Goal: Task Accomplishment & Management: Use online tool/utility

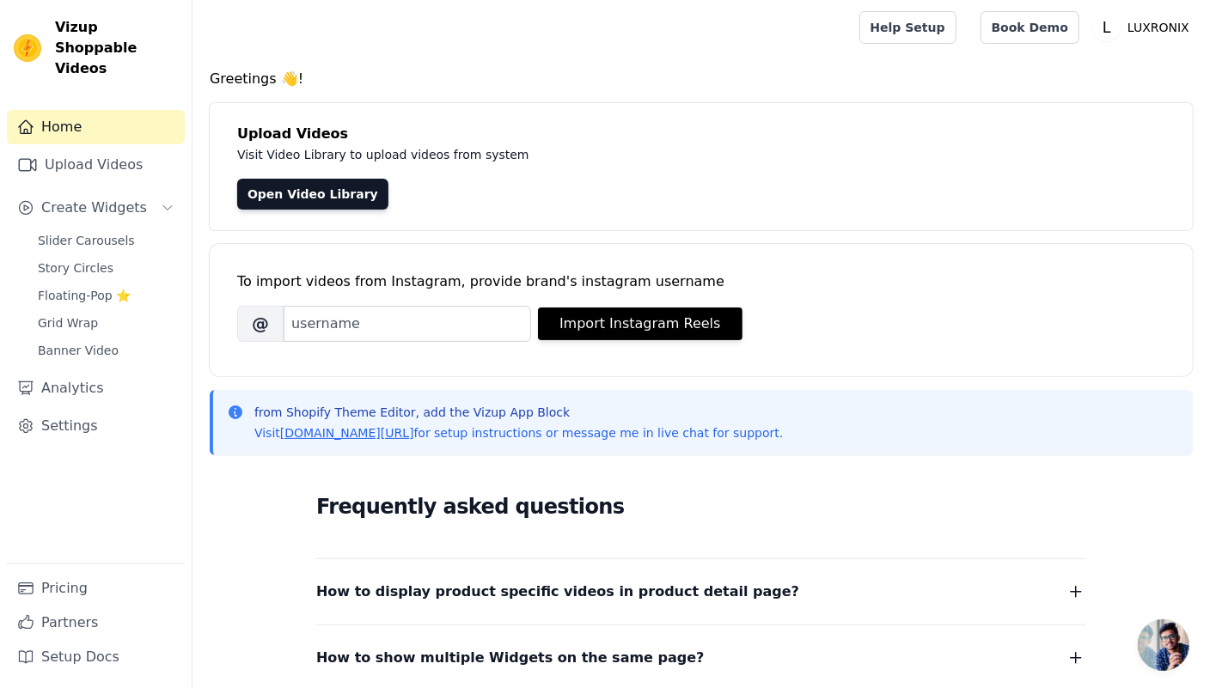
click at [412, 360] on div "To import videos from Instagram, provide brand's instagram username Brand's Ins…" at bounding box center [701, 310] width 983 height 132
click at [94, 148] on link "Upload Videos" at bounding box center [96, 165] width 178 height 34
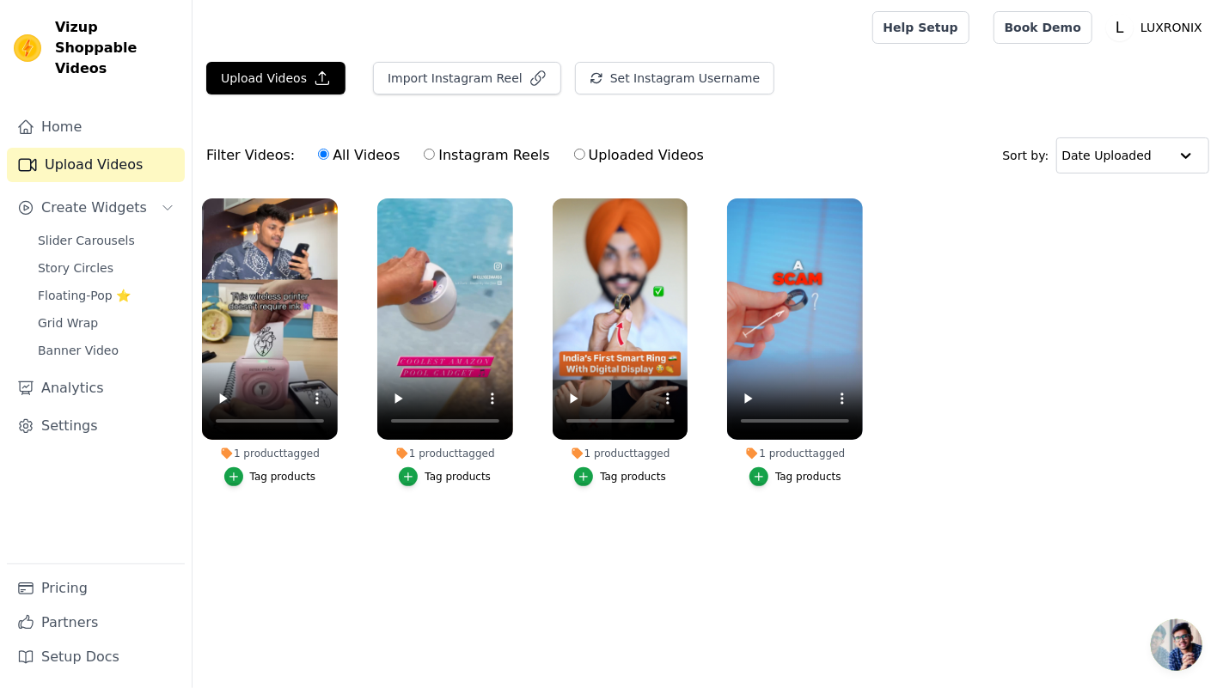
click at [277, 96] on div "Upload Videos Import Instagram Reel Set Instagram Username Import Latest IG Ree…" at bounding box center [707, 85] width 1030 height 46
click at [278, 88] on button "Upload Videos" at bounding box center [275, 78] width 139 height 33
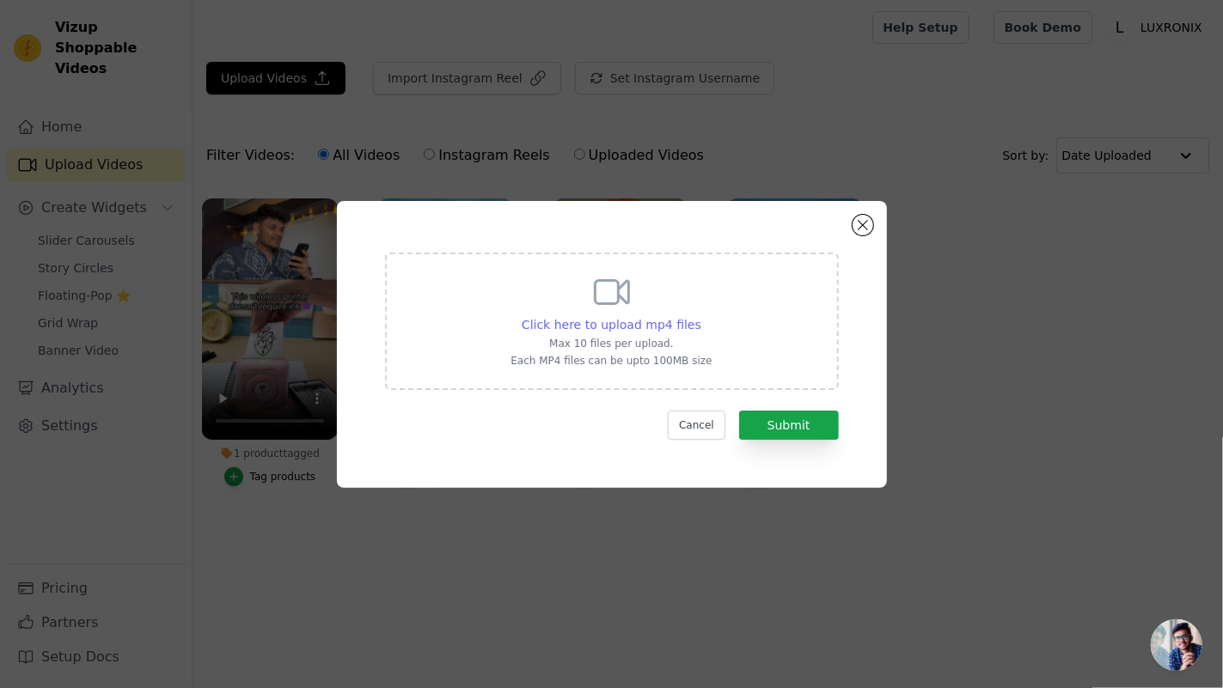
click at [562, 320] on span "Click here to upload mp4 files" at bounding box center [611, 325] width 180 height 14
click at [700, 316] on input "Click here to upload mp4 files Max 10 files per upload. Each MP4 files can be u…" at bounding box center [700, 315] width 1 height 1
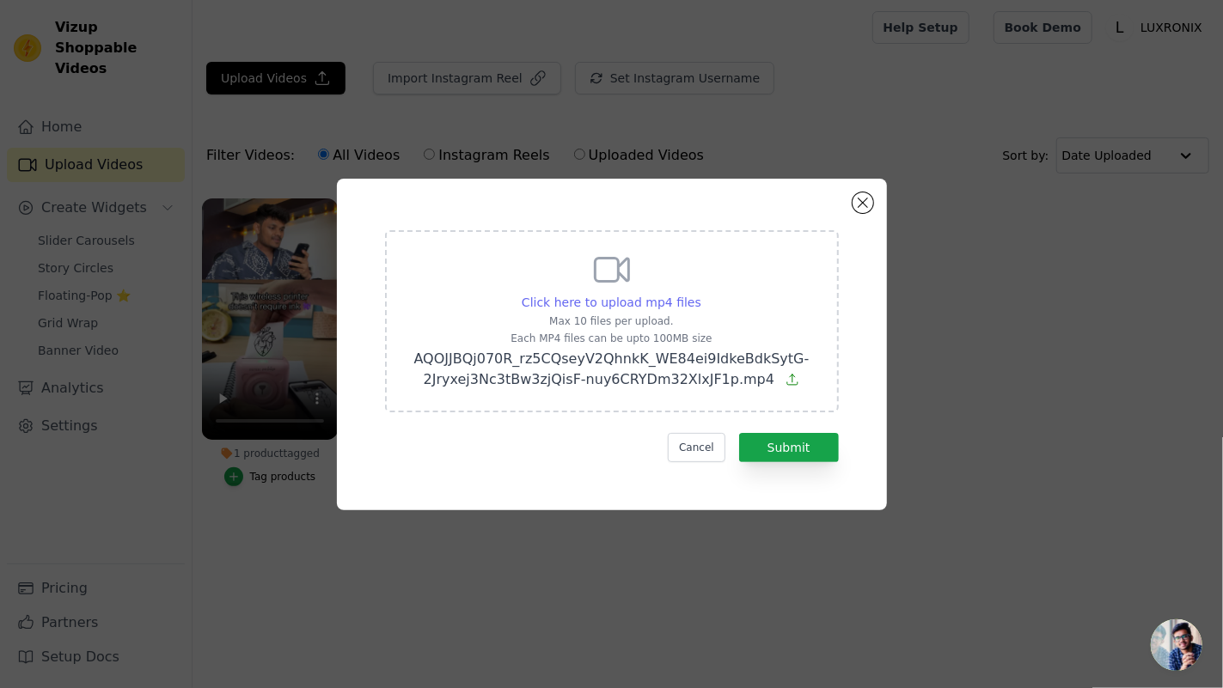
click at [661, 308] on span "Click here to upload mp4 files" at bounding box center [611, 303] width 180 height 14
click at [700, 294] on input "Click here to upload mp4 files Max 10 files per upload. Each MP4 files can be u…" at bounding box center [700, 293] width 1 height 1
type input "C:\fakepath\AQNNdGPeet0mEbg2UThwNsmT3FI6U47gEOUQmb26ToUNEEGP7AtRcShi2oqL9ftZbG5…"
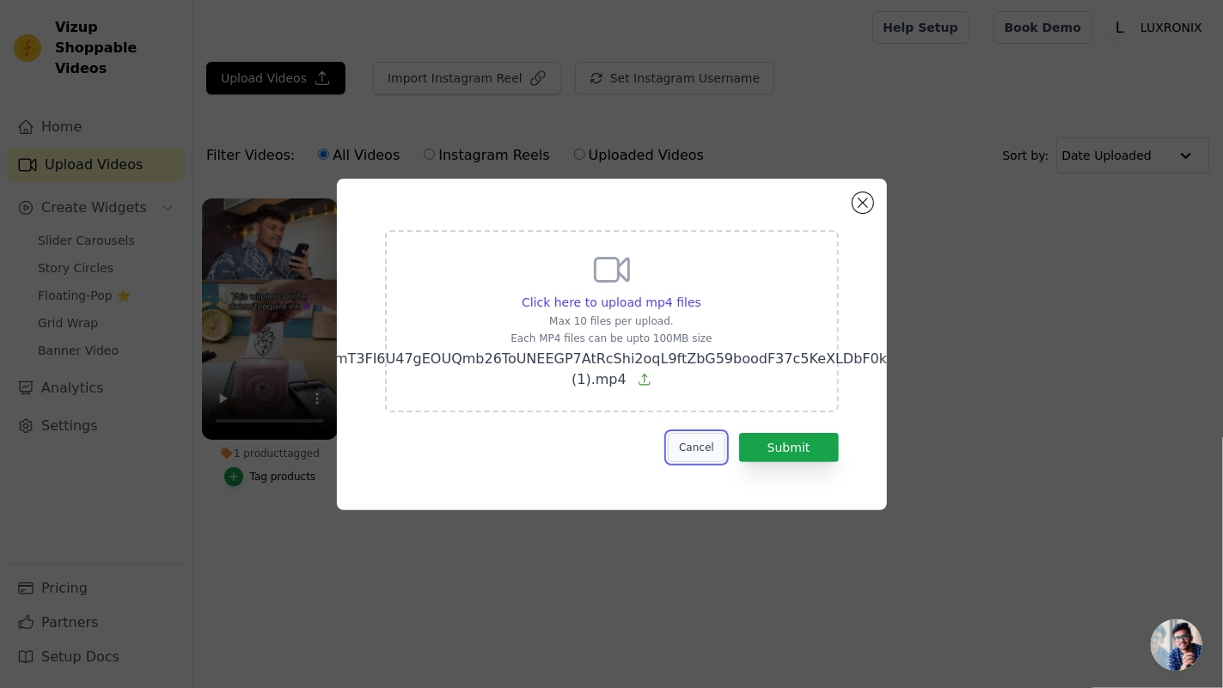
click at [719, 435] on button "Cancel" at bounding box center [697, 447] width 58 height 29
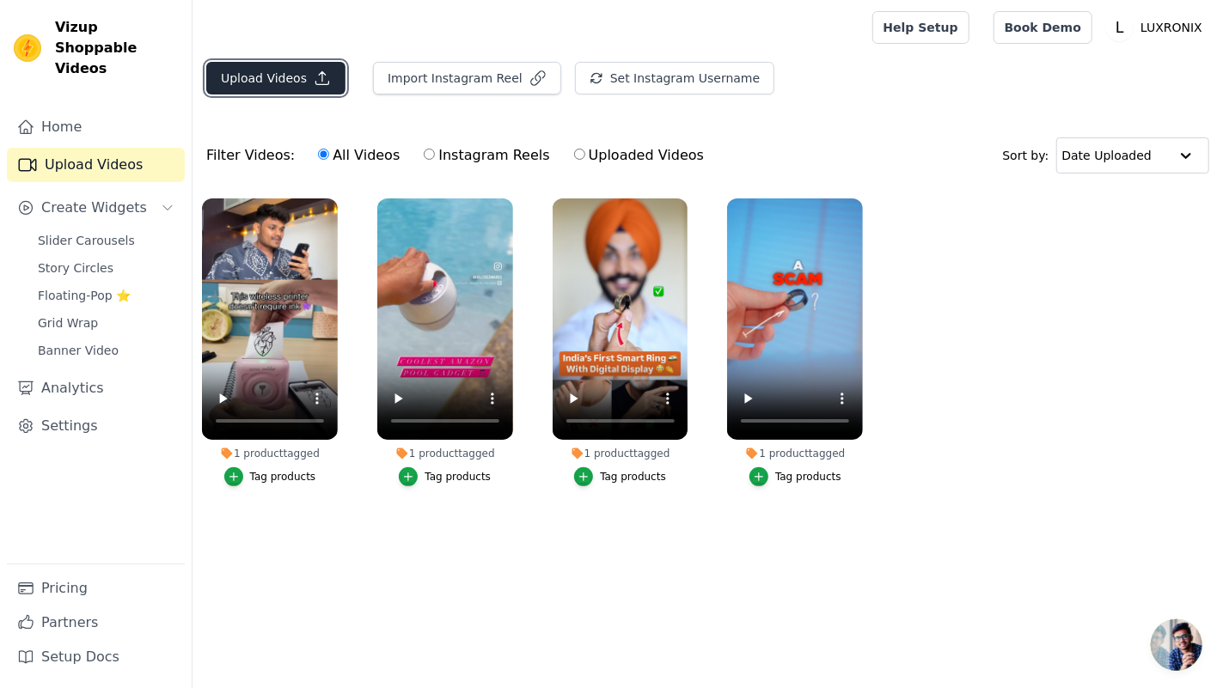
click at [233, 83] on button "Upload Videos" at bounding box center [275, 78] width 139 height 33
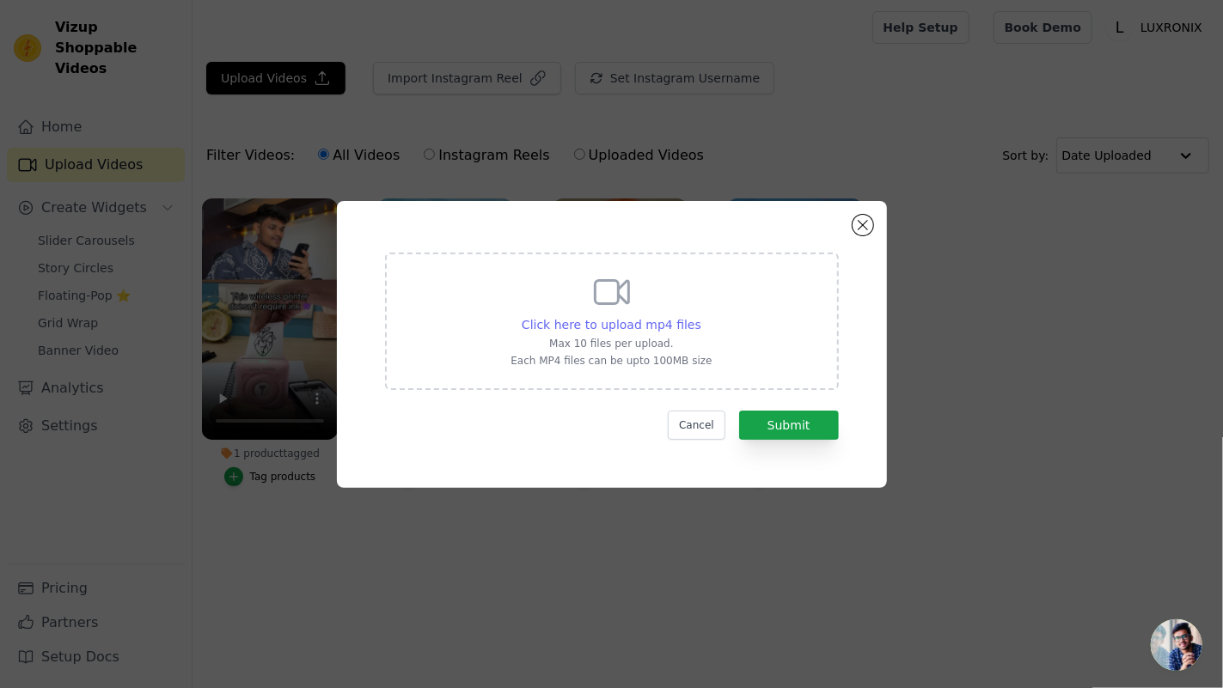
click at [625, 331] on span "Click here to upload mp4 files" at bounding box center [611, 325] width 180 height 14
click at [700, 316] on input "Click here to upload mp4 files Max 10 files per upload. Each MP4 files can be u…" at bounding box center [700, 315] width 1 height 1
type input "C:\fakepath\AQOJJBQj070R_rz5CQseyV2QhnkK_WE84ei9IdkeBdkSytG-2Jryxej3Nc3tBw3zjQi…"
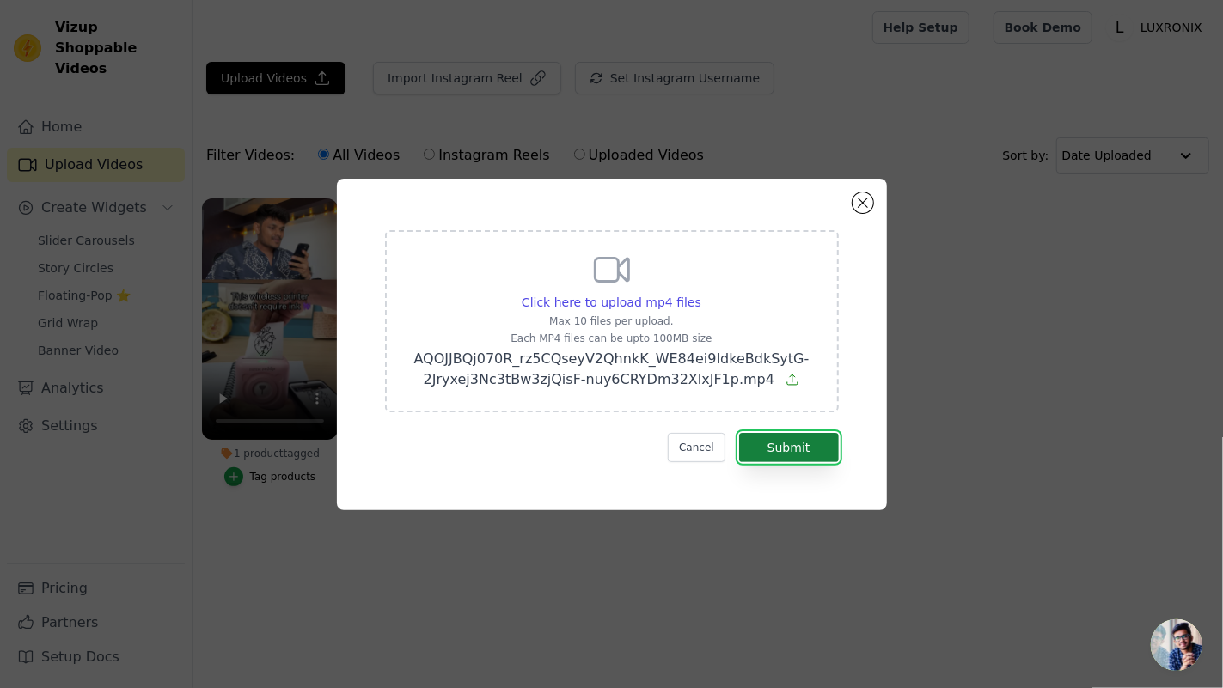
click at [792, 458] on button "Submit" at bounding box center [789, 447] width 100 height 29
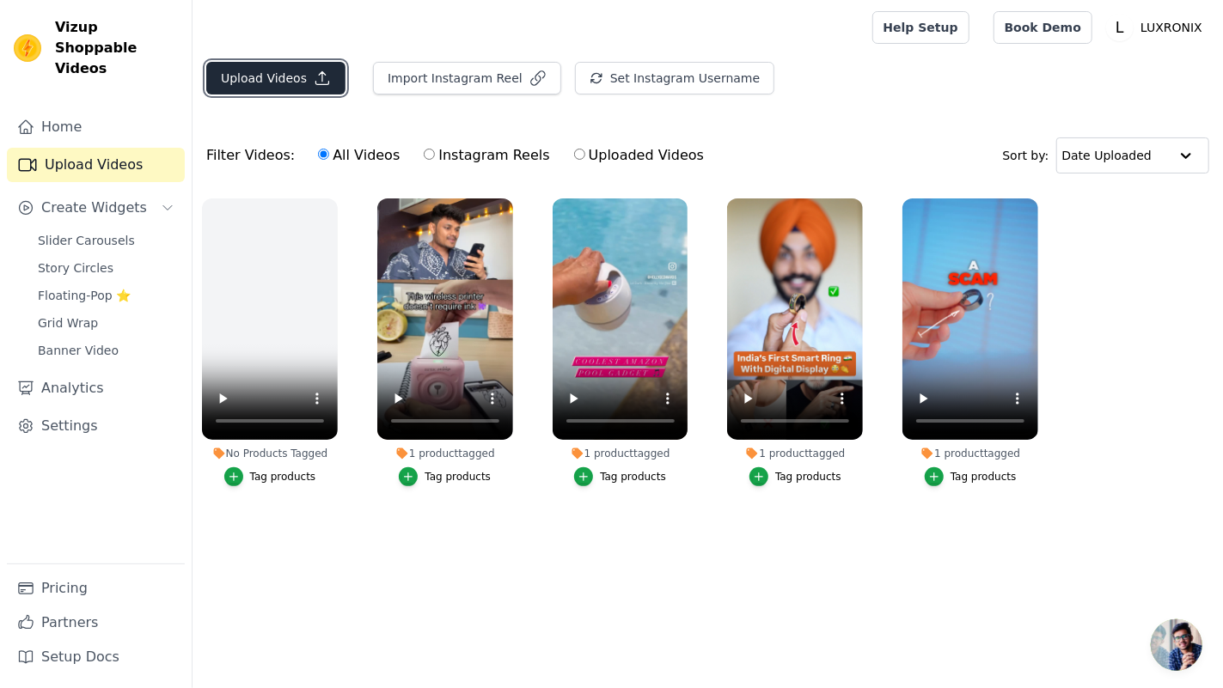
click at [278, 65] on button "Upload Videos" at bounding box center [275, 78] width 139 height 33
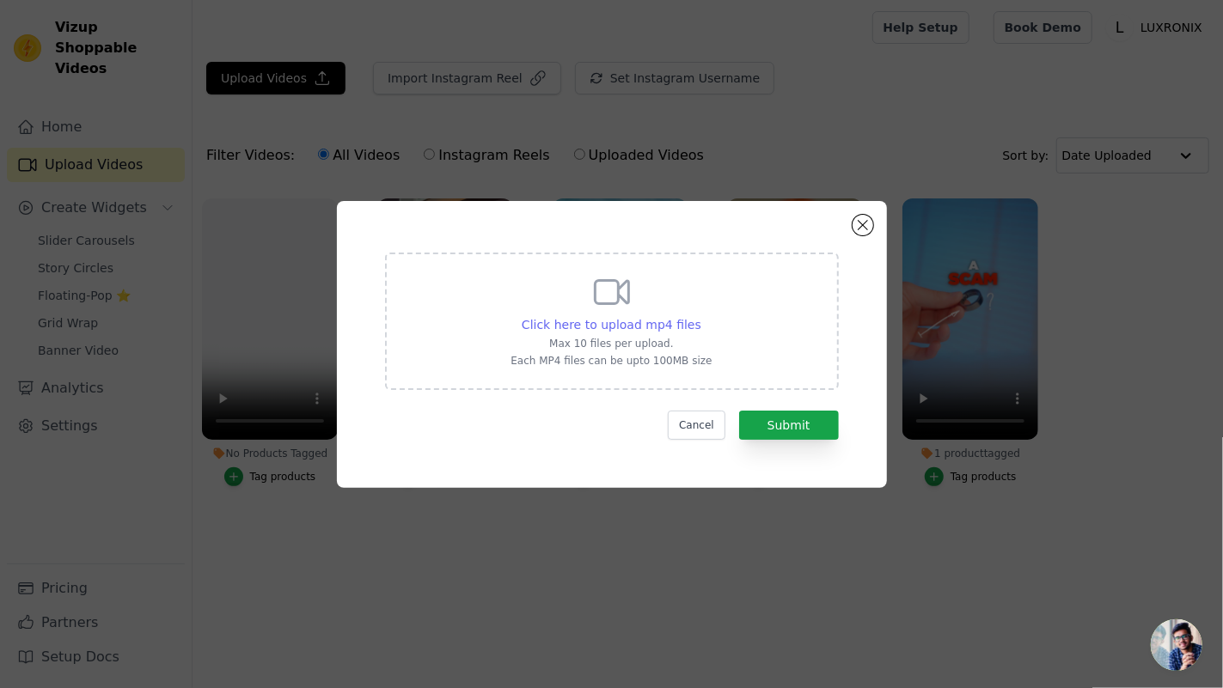
click at [579, 328] on span "Click here to upload mp4 files" at bounding box center [611, 325] width 180 height 14
click at [700, 316] on input "Click here to upload mp4 files Max 10 files per upload. Each MP4 files can be u…" at bounding box center [700, 315] width 1 height 1
type input "C:\fakepath\AQMSpM5CuIZhHYjLNvMNdb1Wn6W3LwcIUETU3W5uOUNomoUMmeoLf4b5MbHh5iltW1Q…"
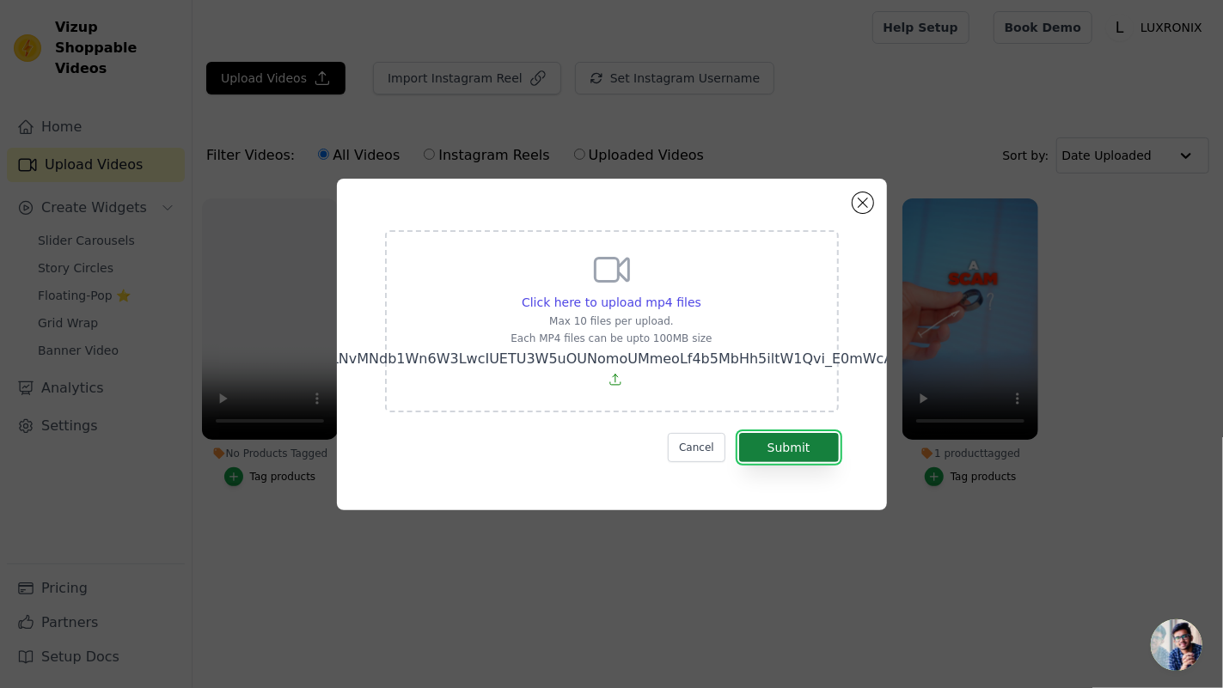
click at [788, 442] on button "Submit" at bounding box center [789, 447] width 100 height 29
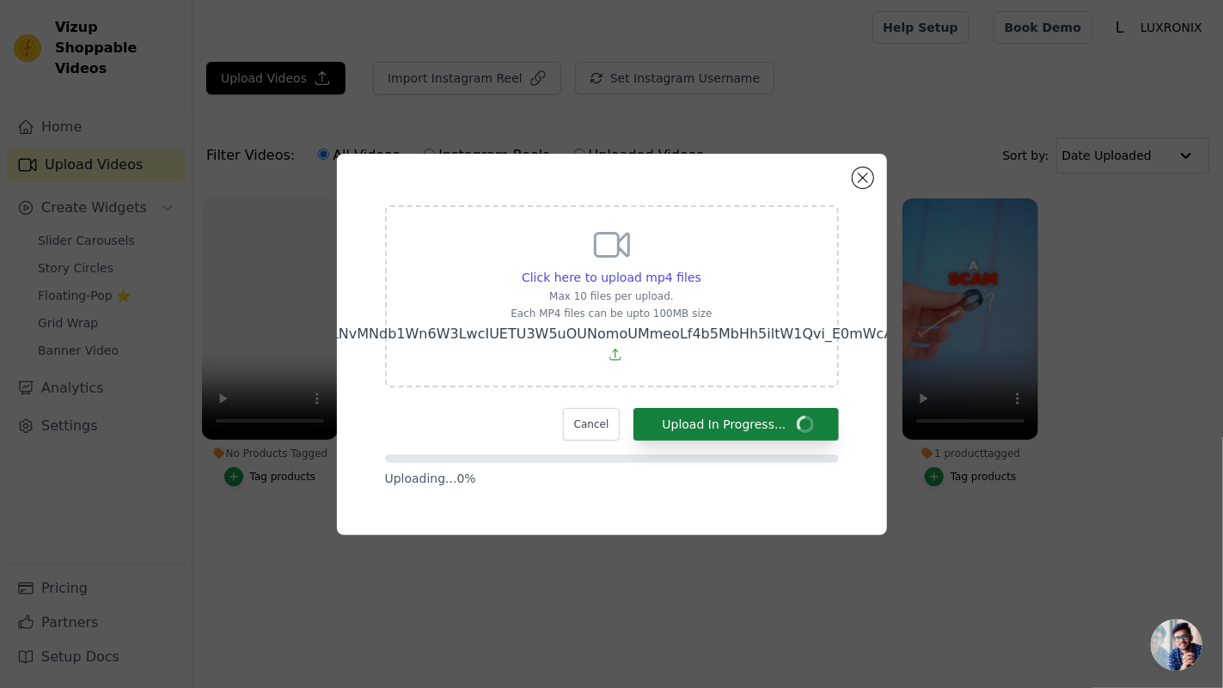
click at [787, 442] on form "Click here to upload mp4 files Max 10 files per upload. Each MP4 files can be u…" at bounding box center [612, 346] width 454 height 282
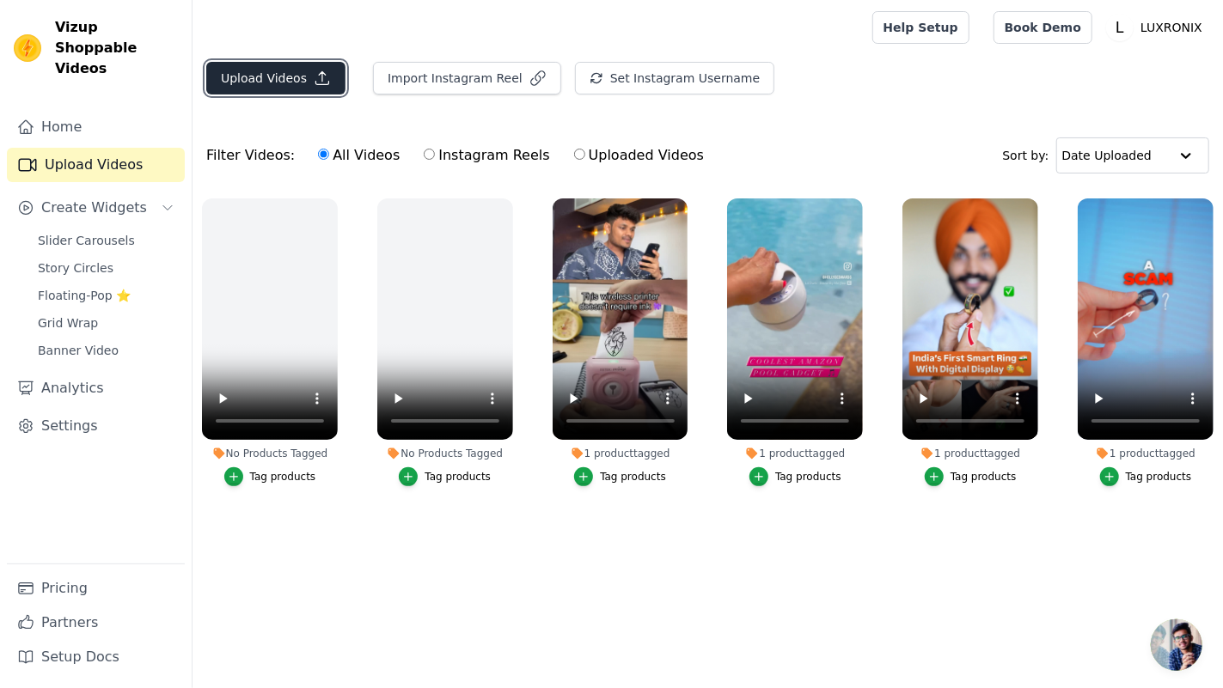
click at [263, 75] on button "Upload Videos" at bounding box center [275, 78] width 139 height 33
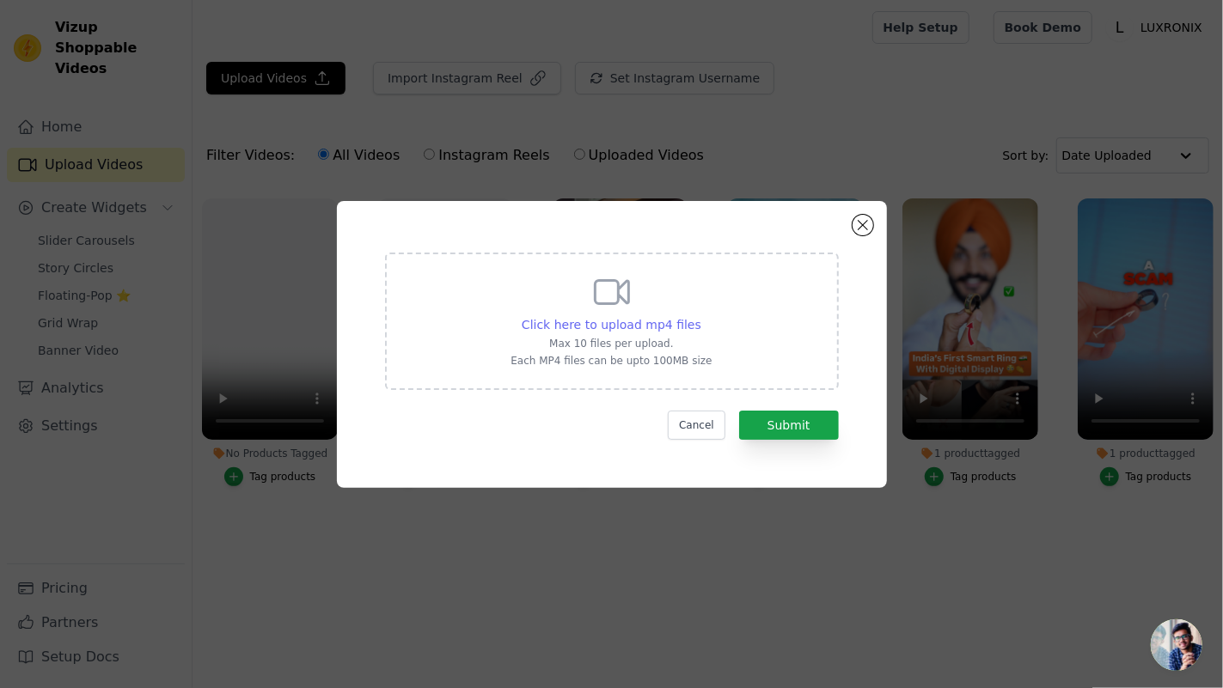
click at [603, 326] on span "Click here to upload mp4 files" at bounding box center [611, 325] width 180 height 14
click at [700, 316] on input "Click here to upload mp4 files Max 10 files per upload. Each MP4 files can be u…" at bounding box center [700, 315] width 1 height 1
type input "C:\fakepath\AQPbFBybwwn0TQdRasyOb2l0YpBjbBPJOWWU1TyQ7Bjy2N3yKVw8njmsN9oZt9Qh7Qw…"
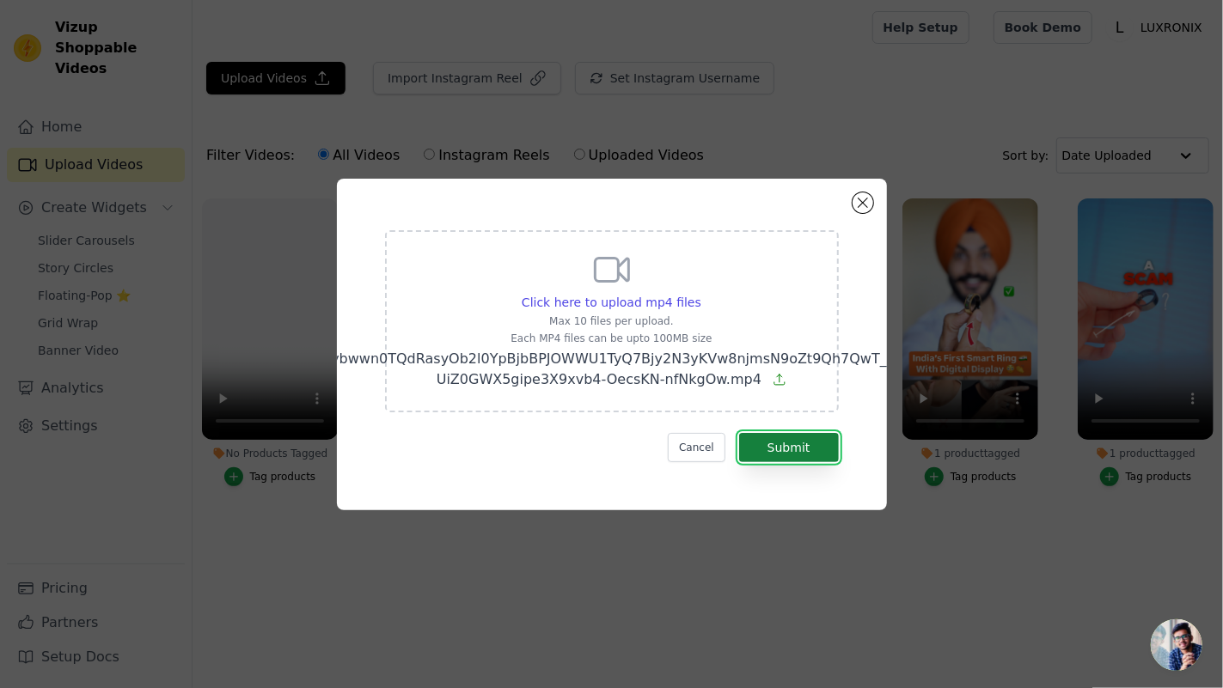
click at [770, 438] on button "Submit" at bounding box center [789, 447] width 100 height 29
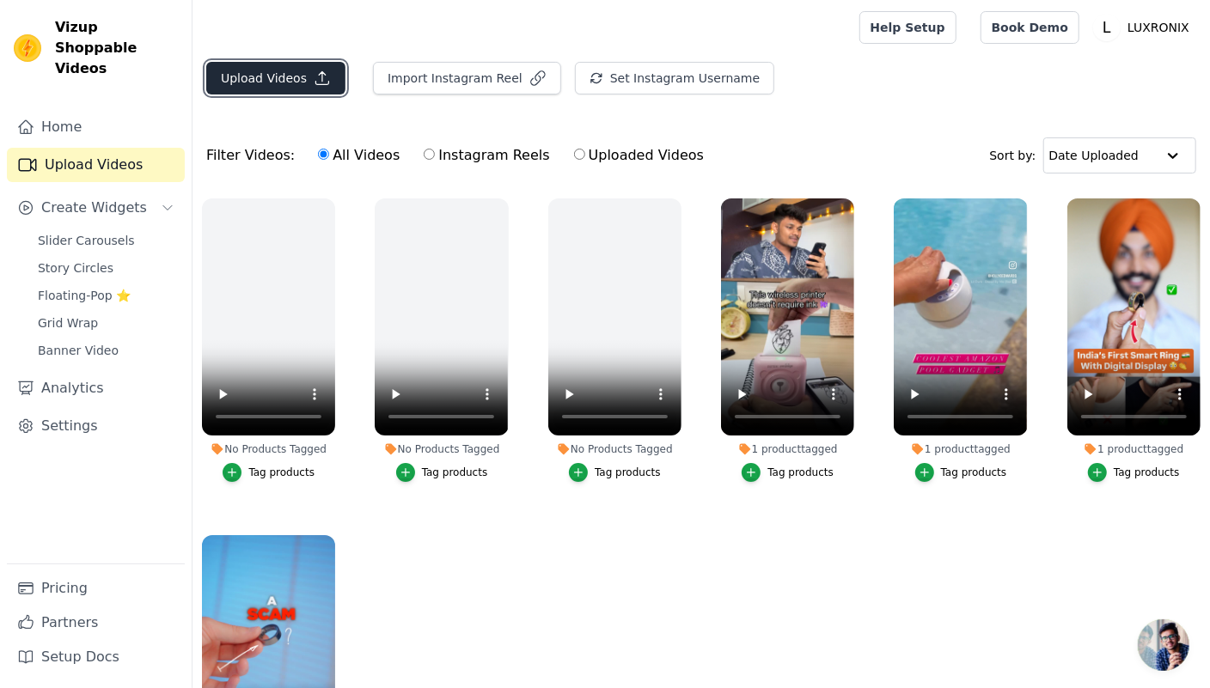
click at [281, 78] on button "Upload Videos" at bounding box center [275, 78] width 139 height 33
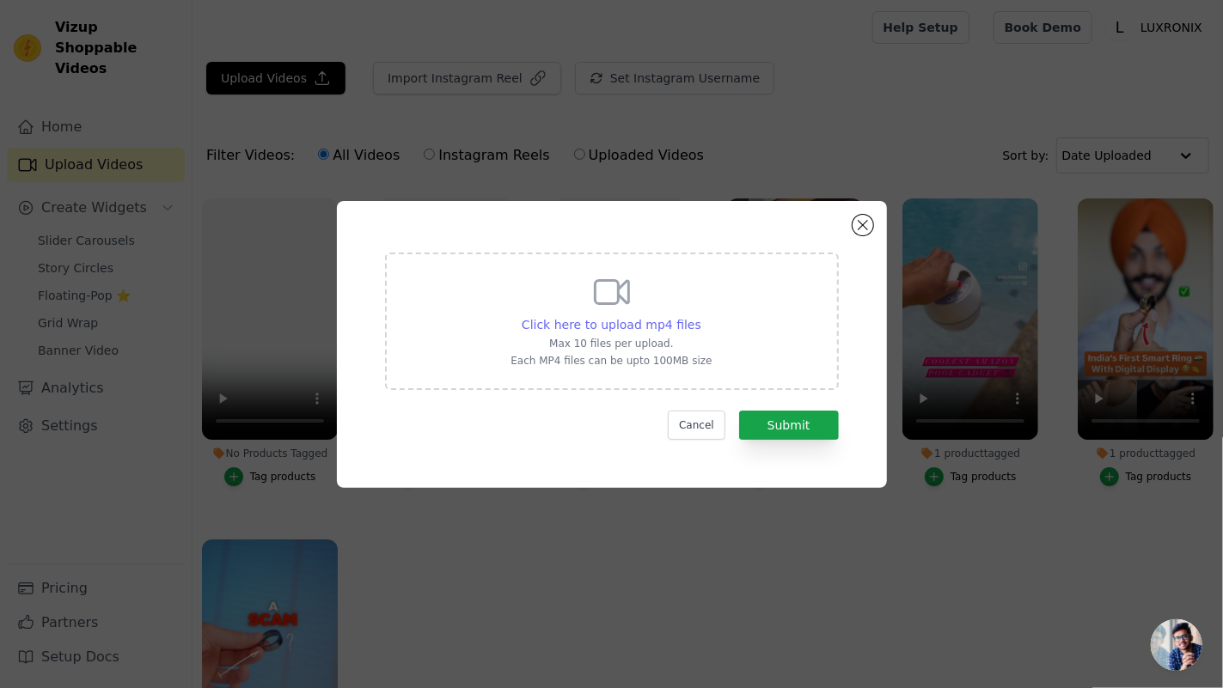
click at [639, 328] on span "Click here to upload mp4 files" at bounding box center [611, 325] width 180 height 14
click at [700, 316] on input "Click here to upload mp4 files Max 10 files per upload. Each MP4 files can be u…" at bounding box center [700, 315] width 1 height 1
type input "C:\fakepath\AQOAJ_n531RGB_8CGkfgpq554d0ZX-CXbPNH3kaWawN4Idk87gbGz1lrps20wPB0bIt…"
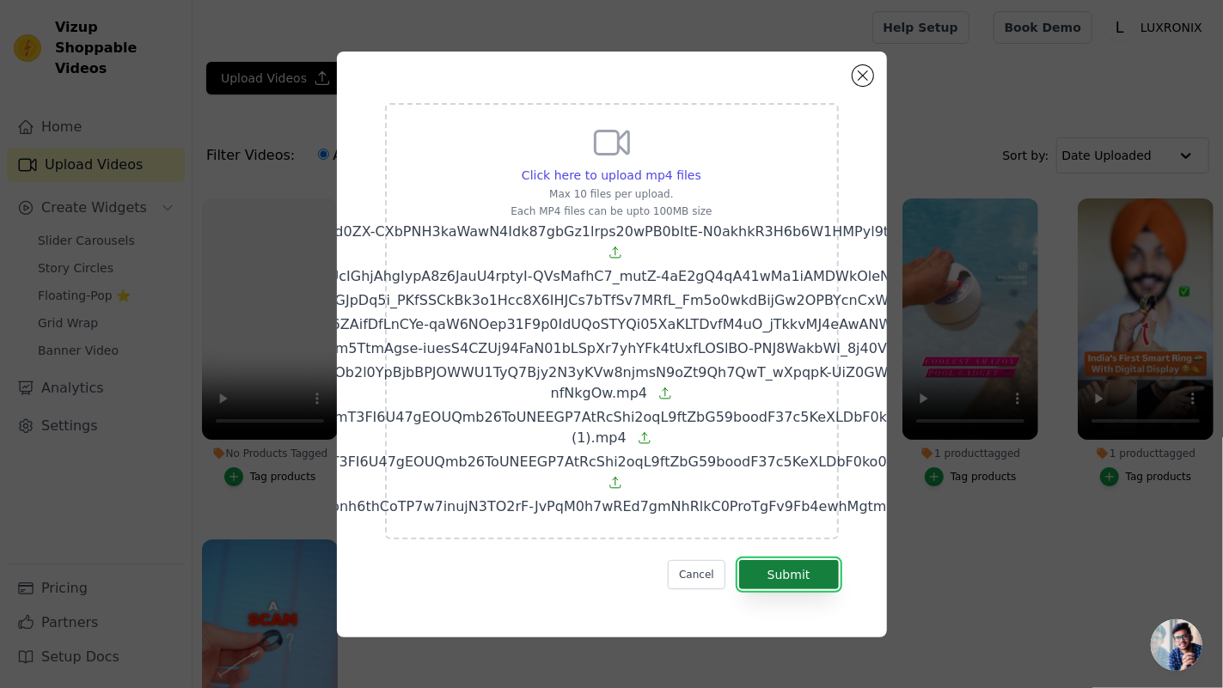
click at [777, 576] on button "Submit" at bounding box center [789, 574] width 100 height 29
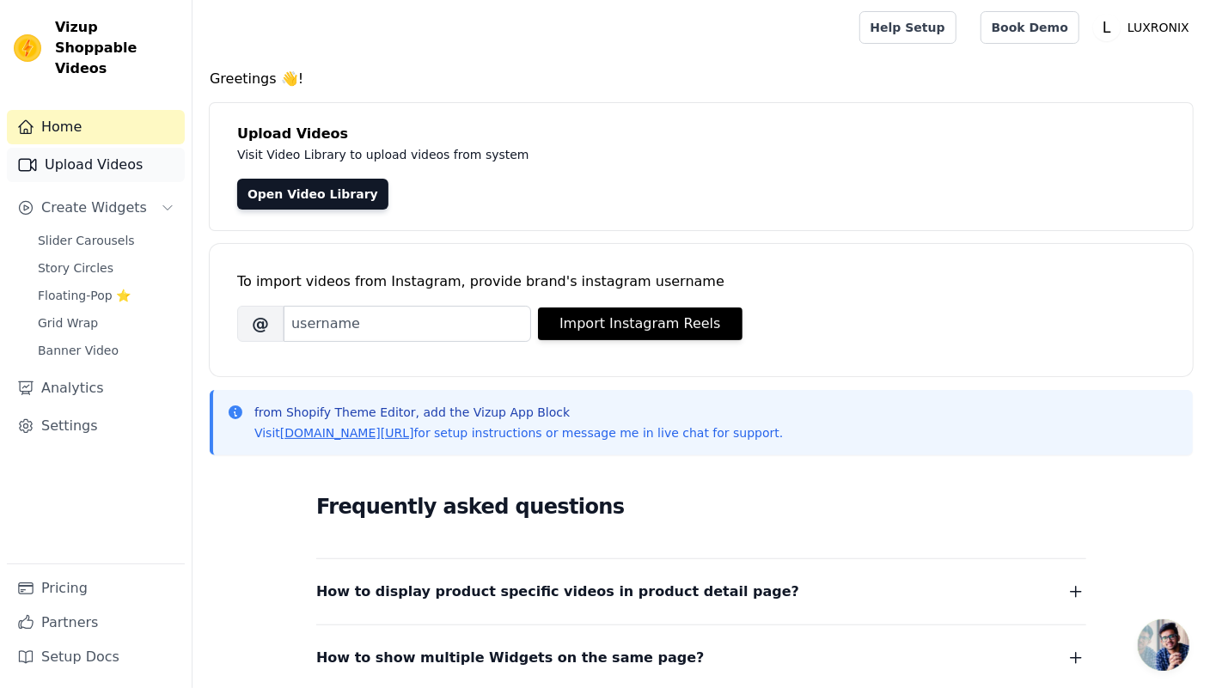
click at [123, 148] on link "Upload Videos" at bounding box center [96, 165] width 178 height 34
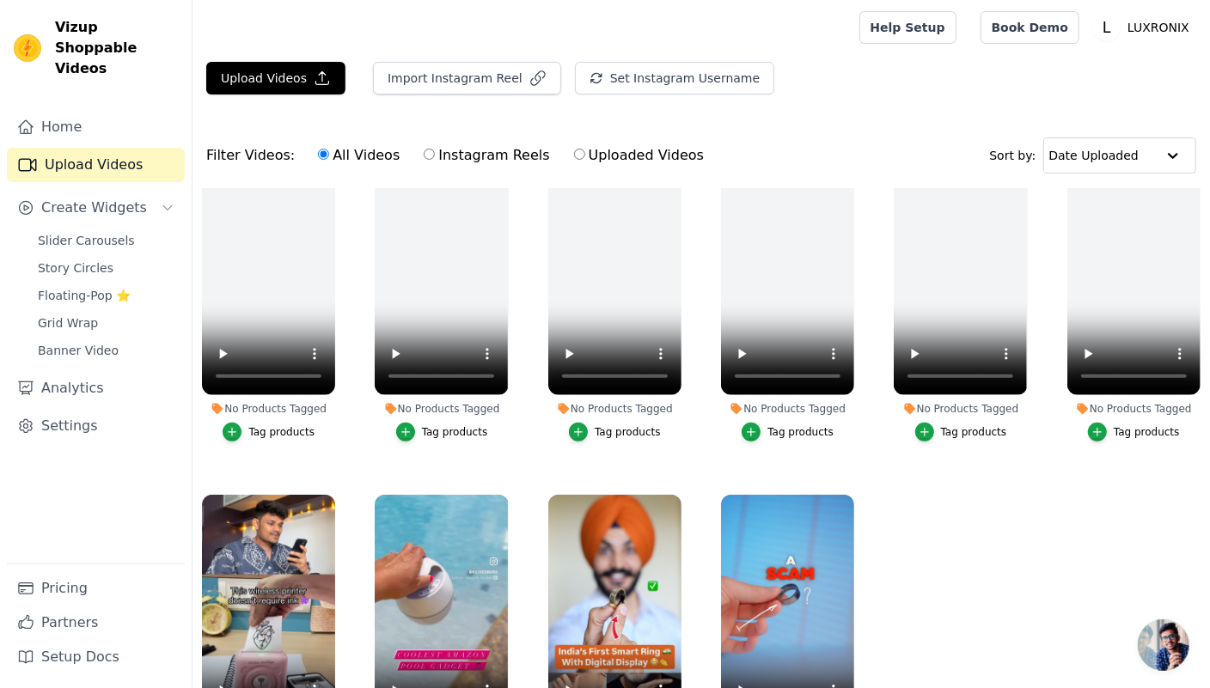
scroll to position [174, 0]
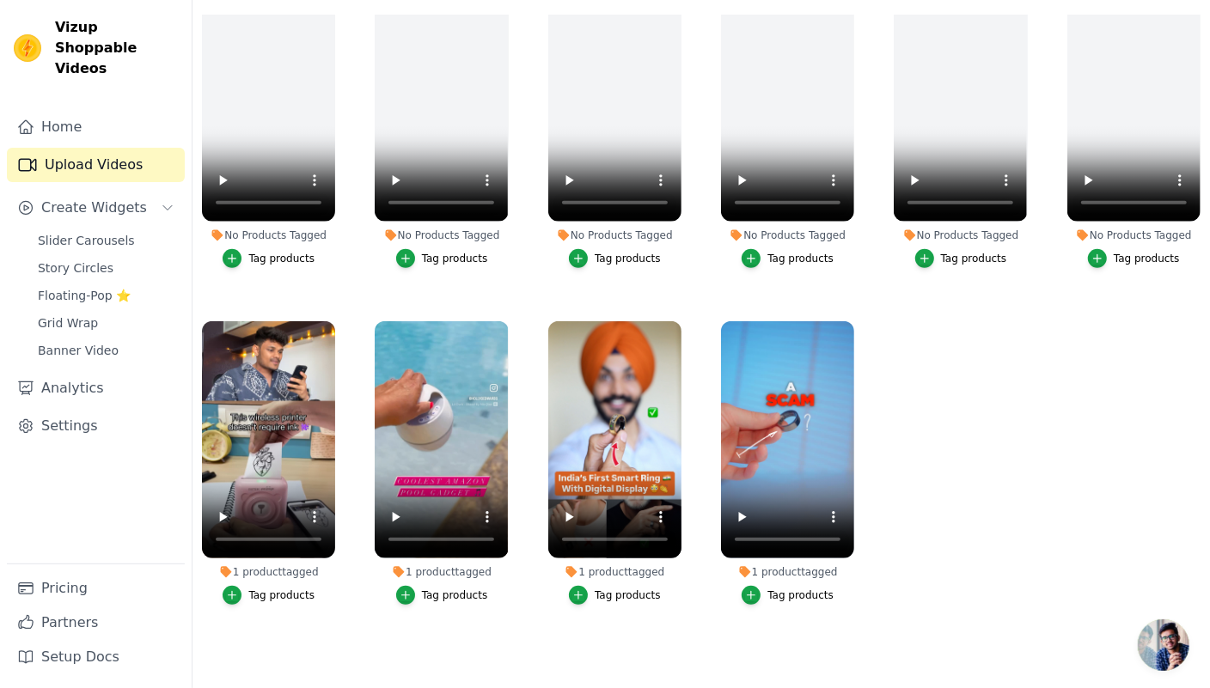
click at [753, 565] on div "1 product tagged" at bounding box center [787, 572] width 133 height 14
click at [755, 586] on div "button" at bounding box center [750, 595] width 19 height 19
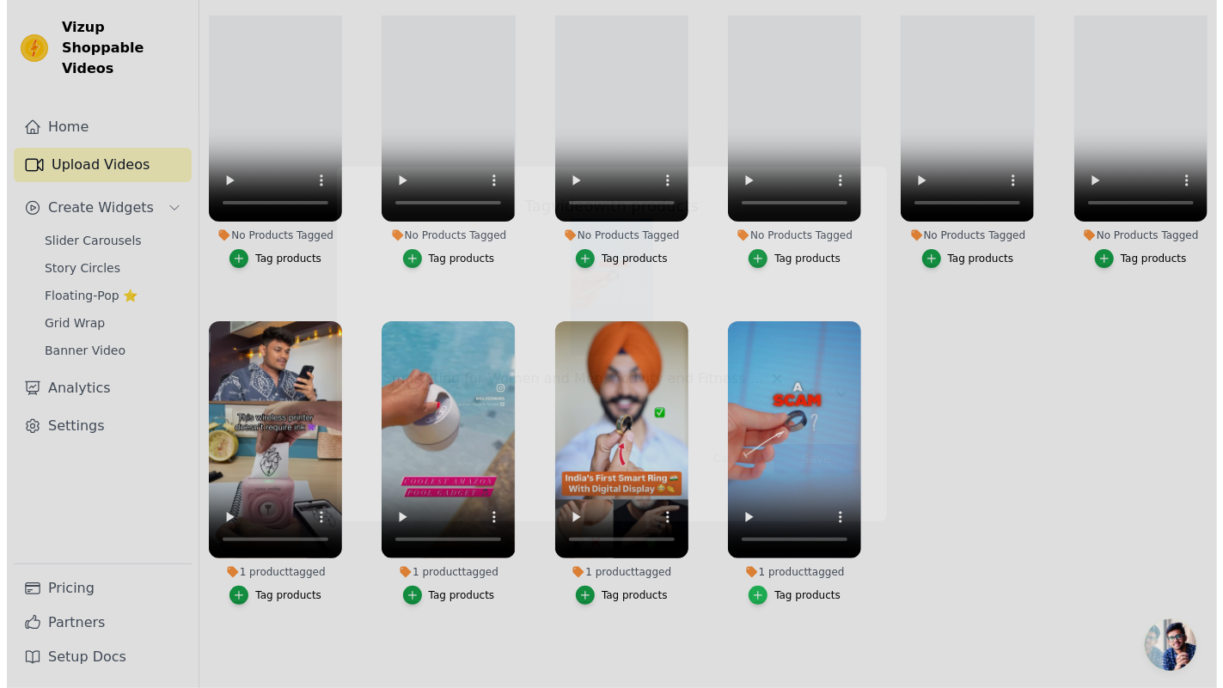
scroll to position [383, 0]
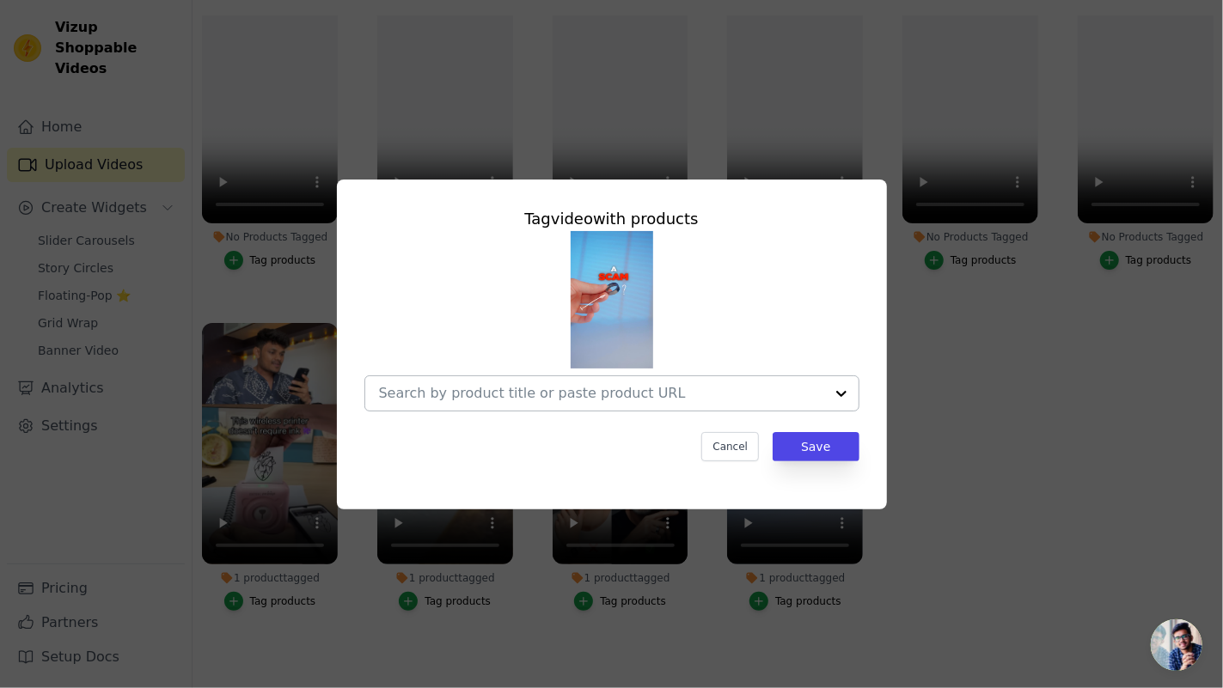
click at [812, 394] on input "1 product tagged Tag video with products Cancel Save Tag products" at bounding box center [601, 393] width 445 height 16
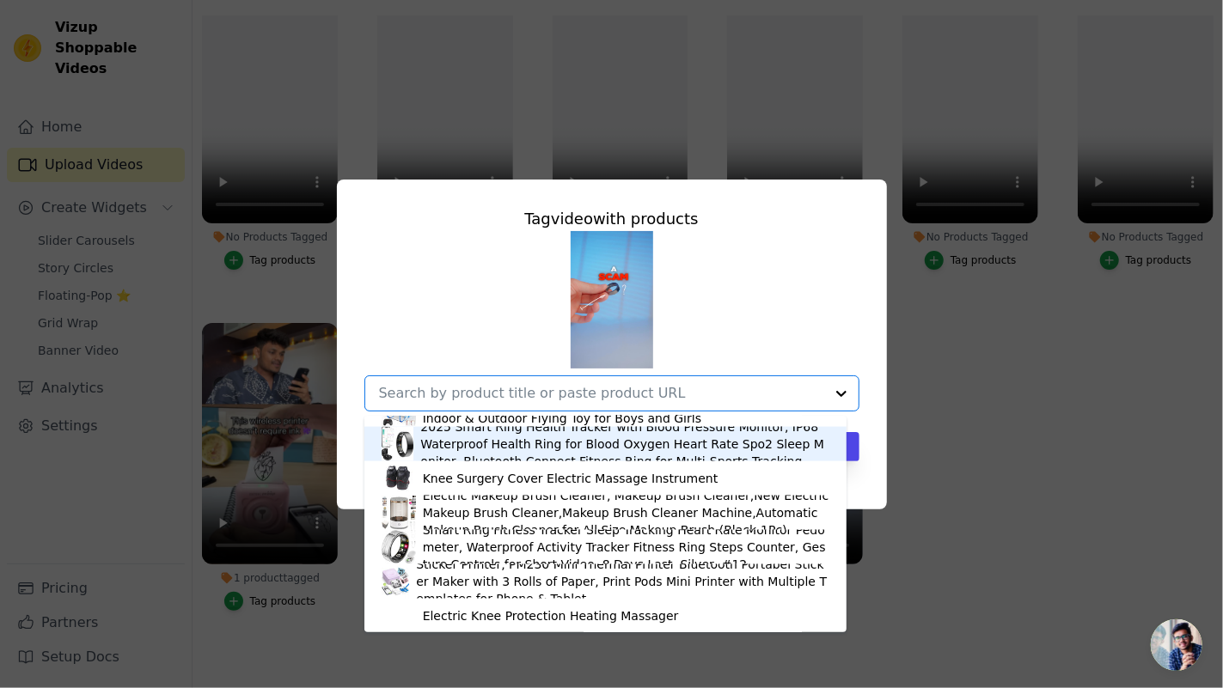
scroll to position [1511, 0]
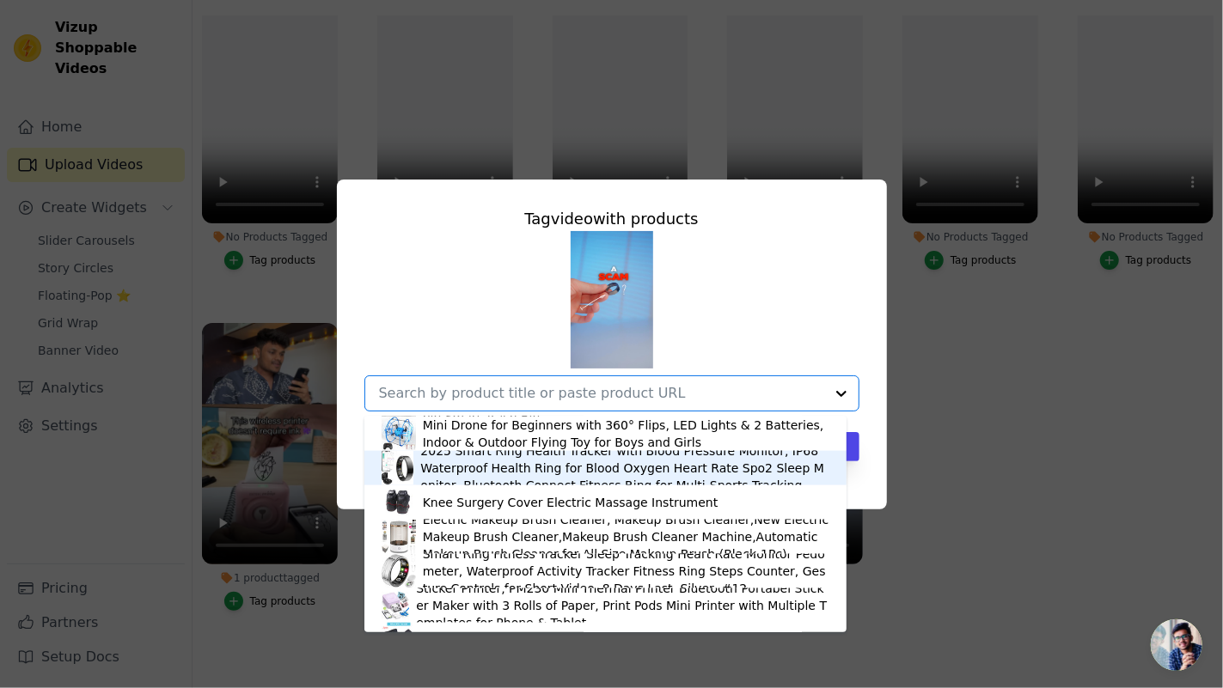
click at [527, 473] on div "2025 Smart Ring Health Tracker with Blood Pressure Monitor, IP68 Waterproof Hea…" at bounding box center [624, 468] width 408 height 52
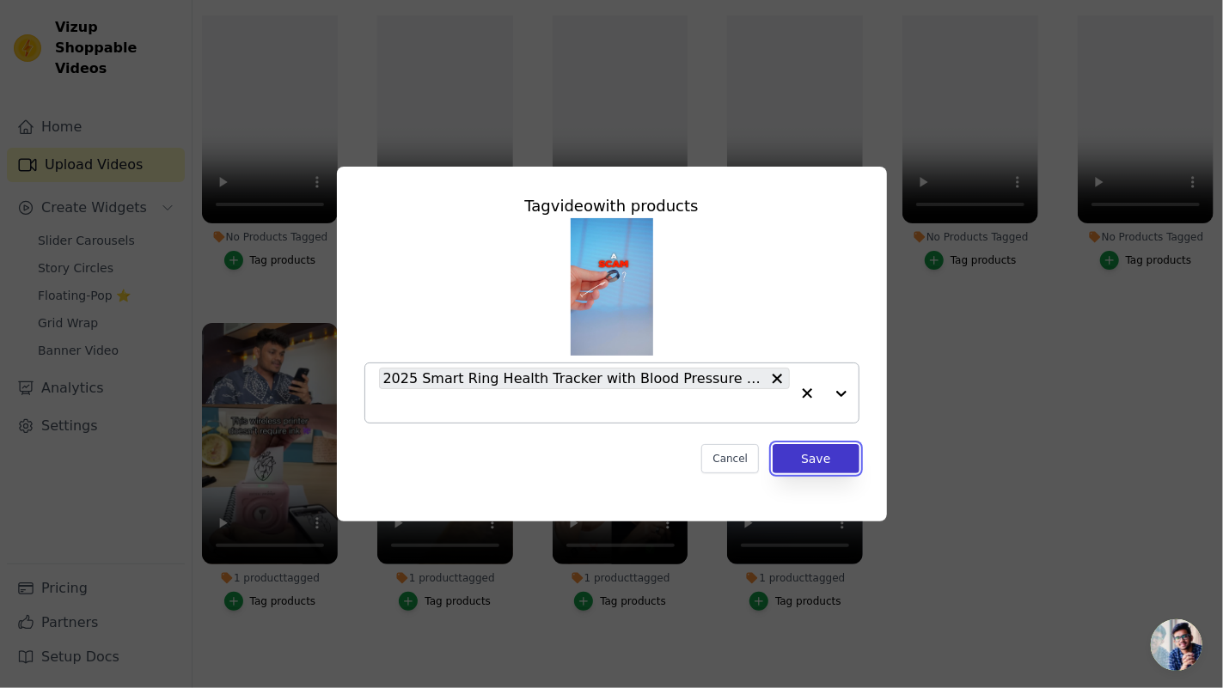
click at [813, 467] on button "Save" at bounding box center [815, 458] width 86 height 29
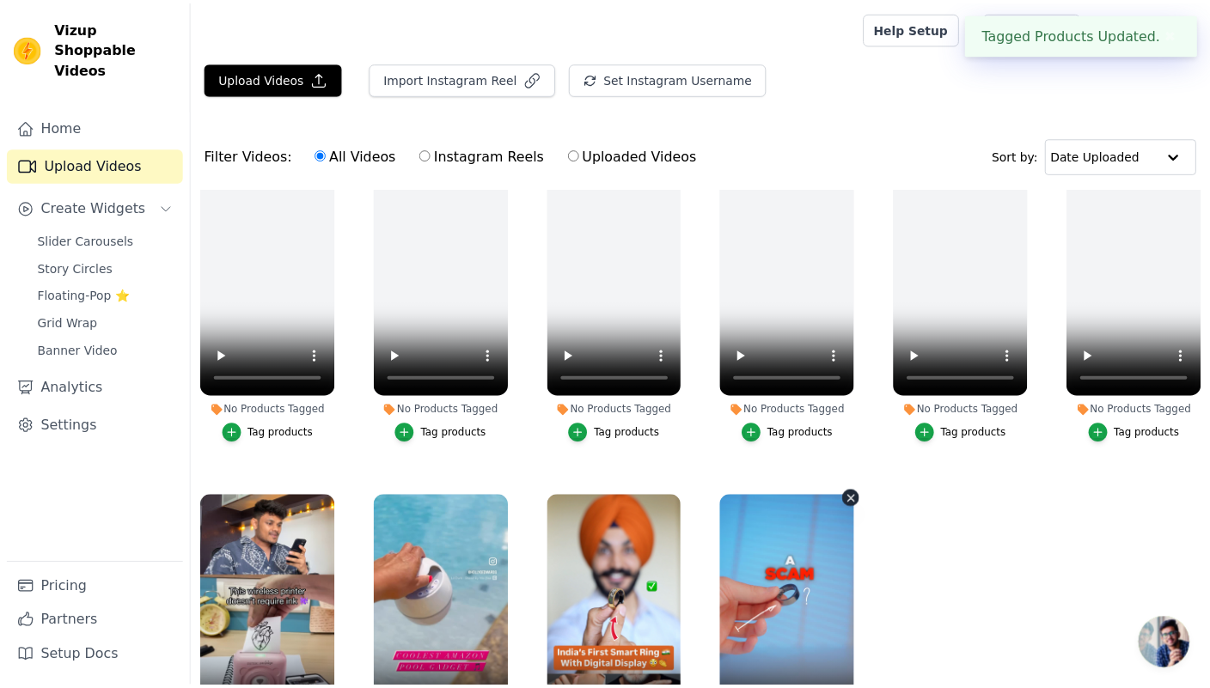
scroll to position [380, 0]
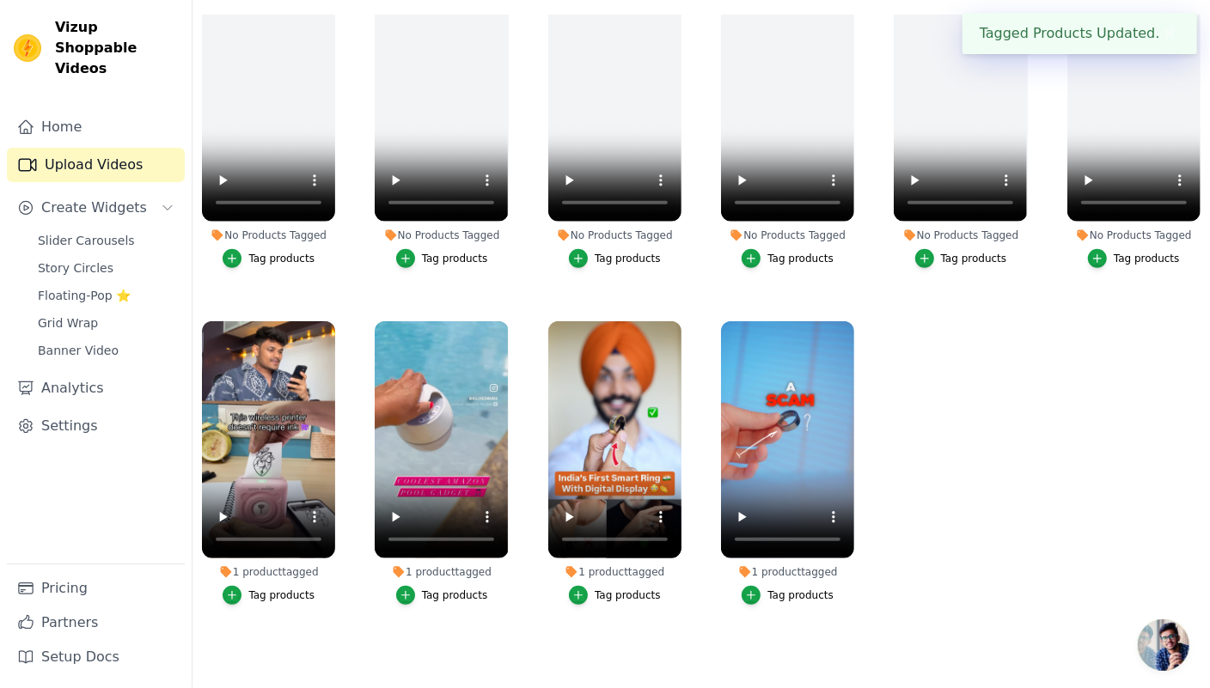
click at [631, 588] on div "Tag products" at bounding box center [627, 595] width 66 height 14
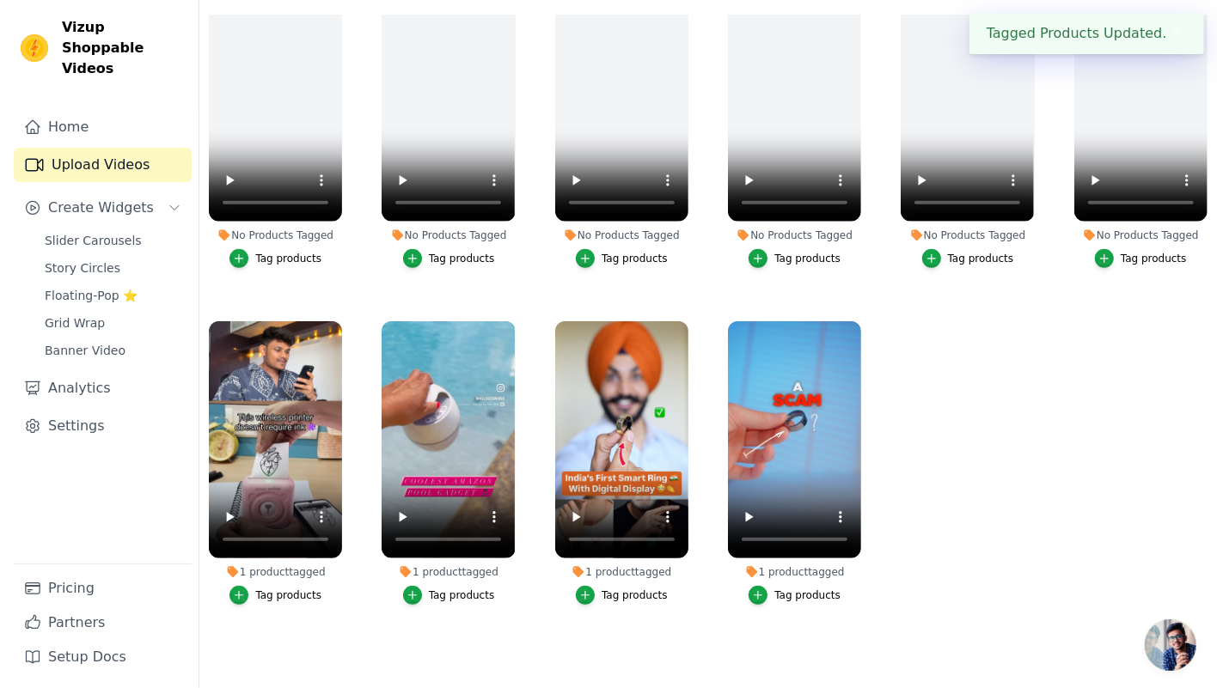
scroll to position [383, 0]
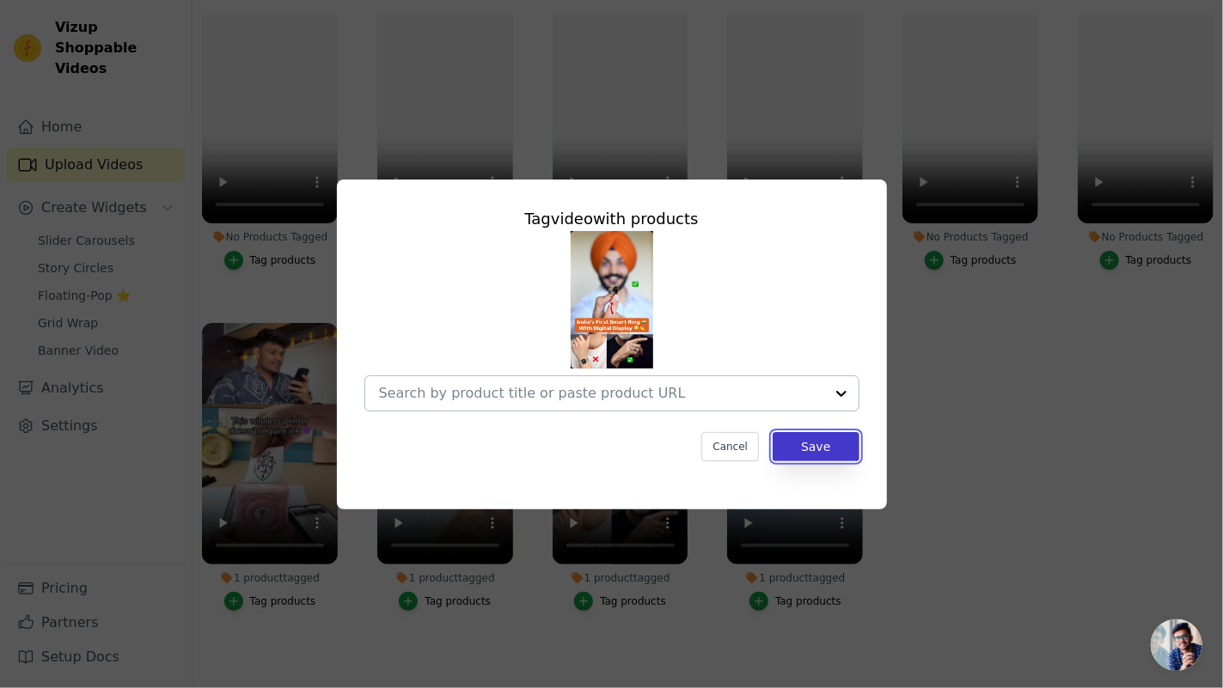
click at [796, 439] on button "Save" at bounding box center [815, 446] width 86 height 29
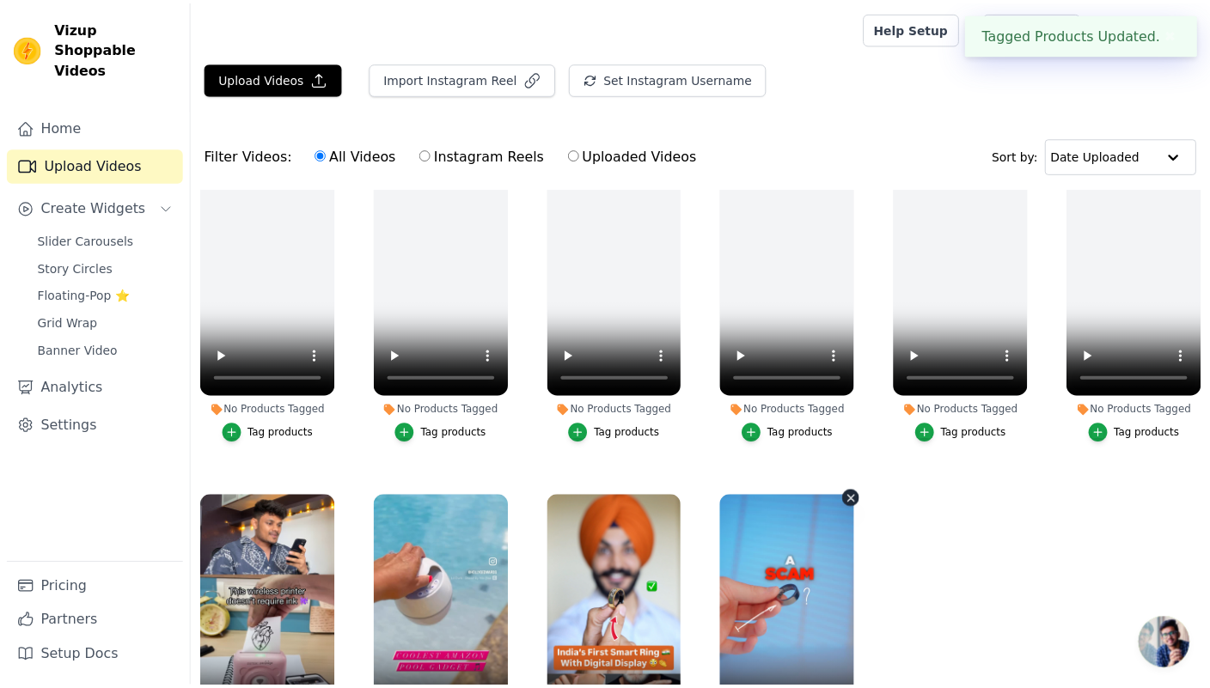
scroll to position [380, 0]
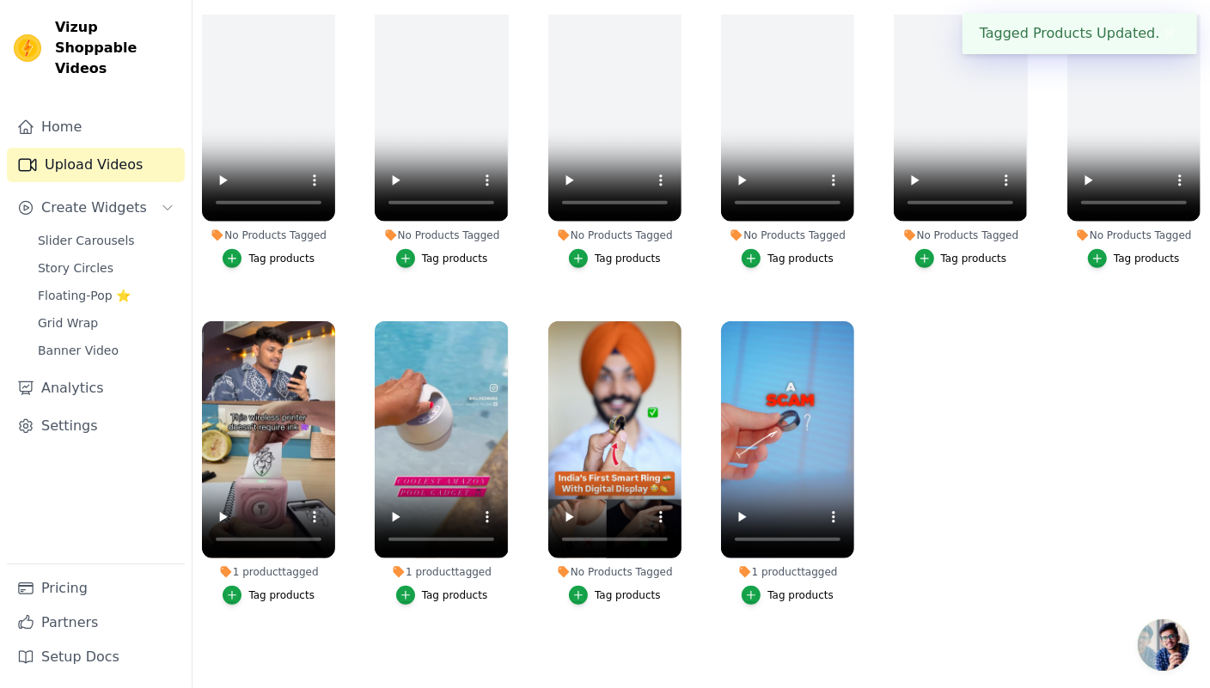
click at [416, 586] on button "Tag products" at bounding box center [442, 595] width 92 height 19
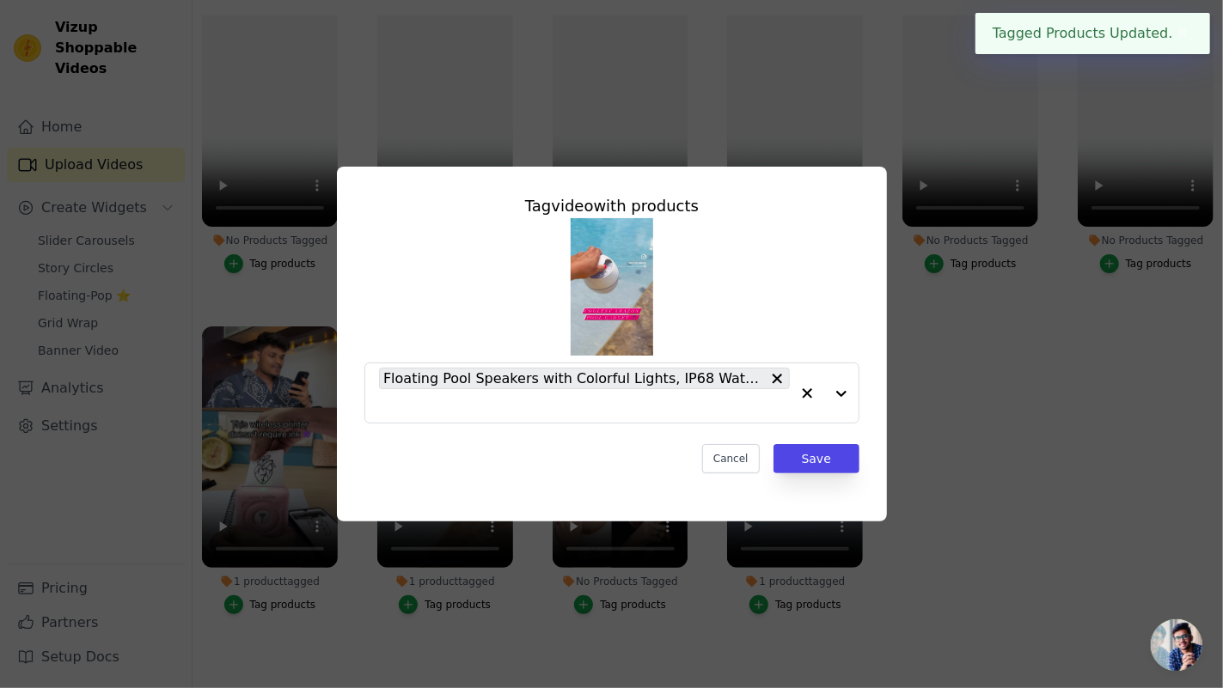
scroll to position [383, 0]
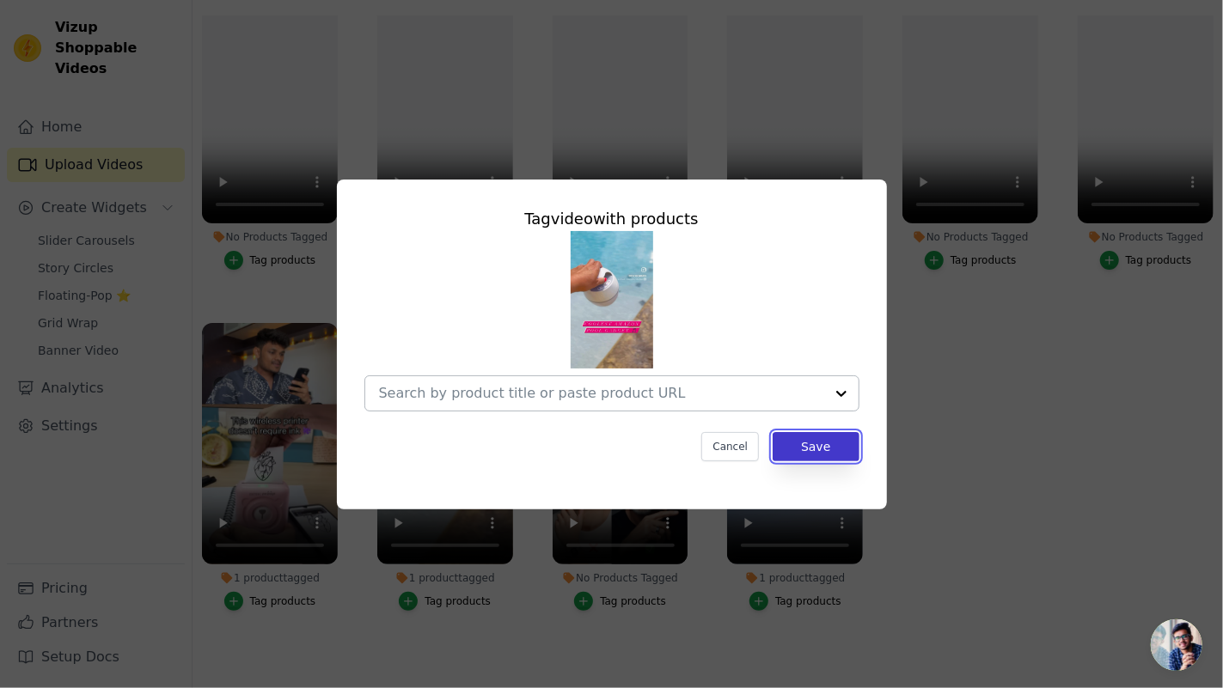
click at [815, 453] on button "Save" at bounding box center [815, 446] width 86 height 29
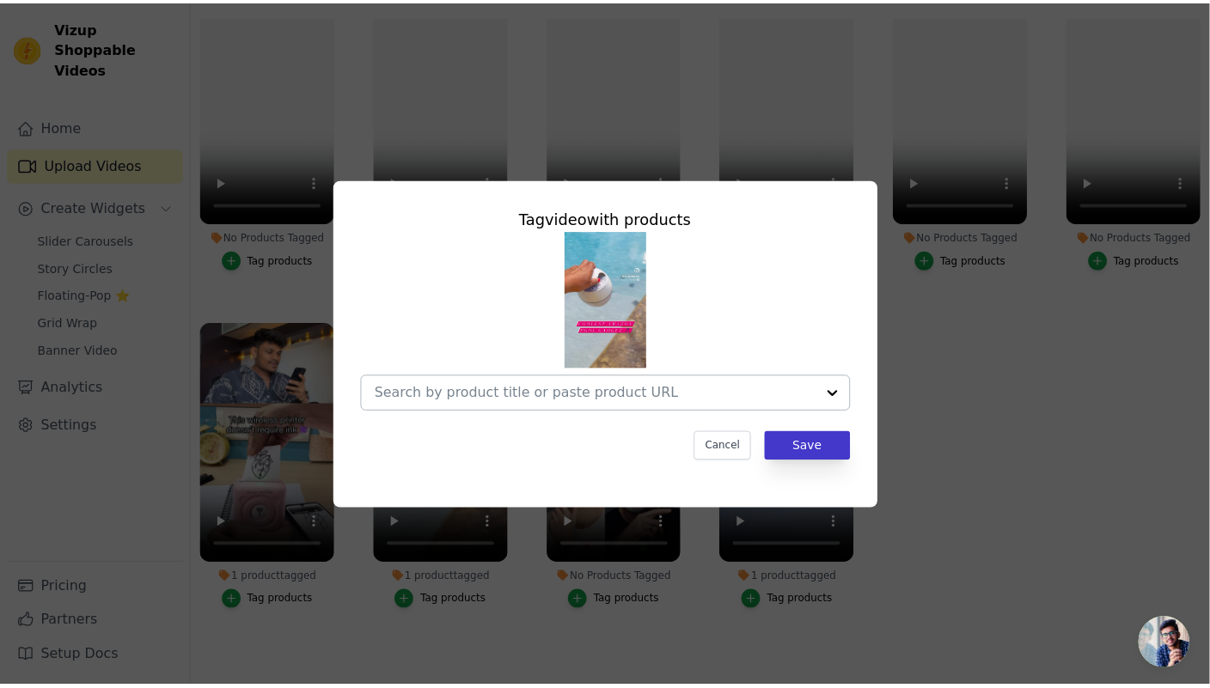
scroll to position [380, 0]
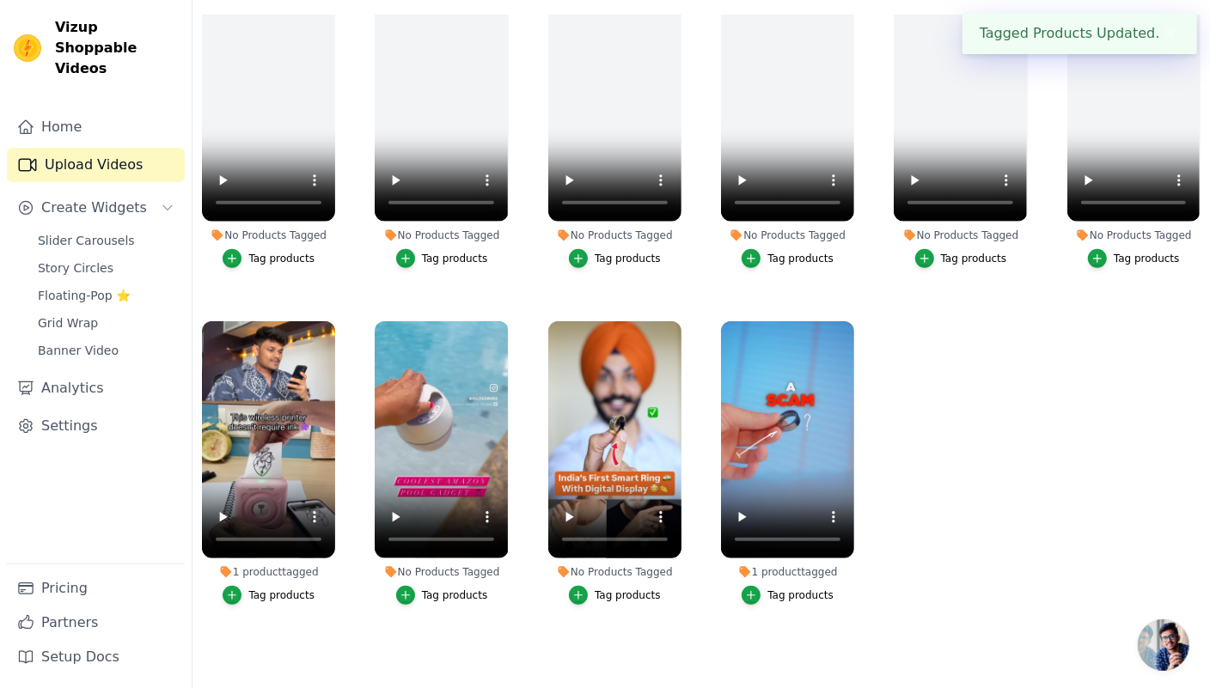
click at [296, 588] on div "Tag products" at bounding box center [281, 595] width 66 height 14
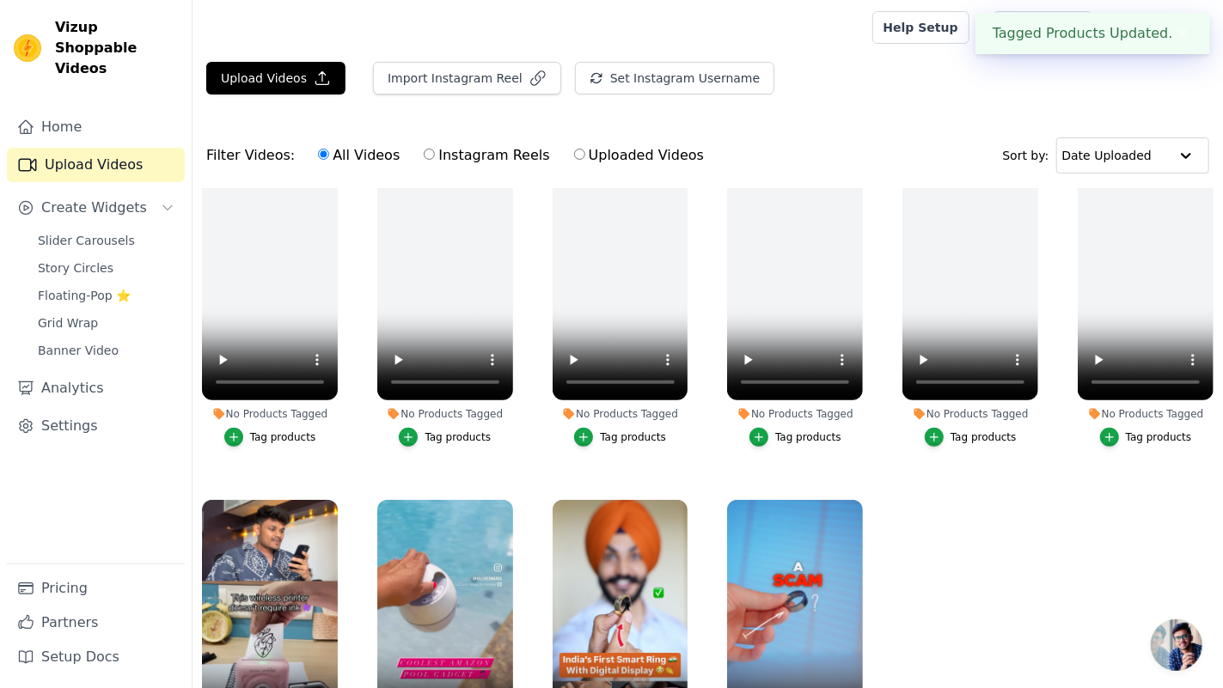
scroll to position [383, 0]
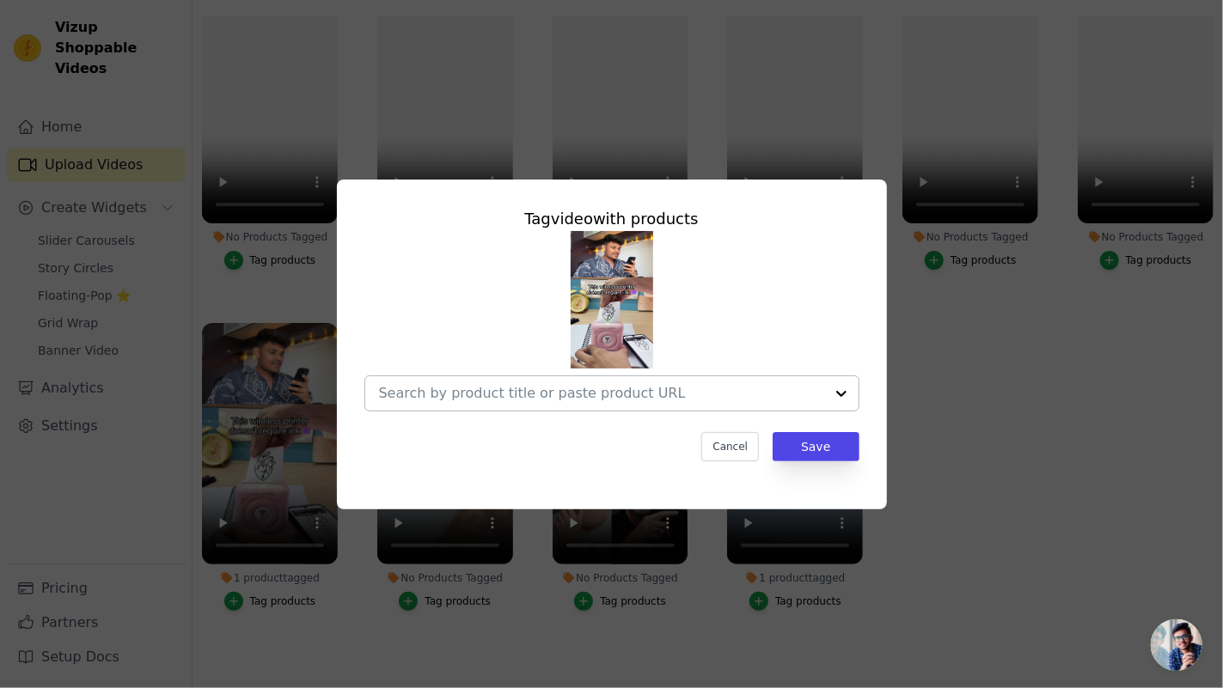
click at [789, 391] on input "1 product tagged Tag video with products Cancel Save Tag products" at bounding box center [601, 393] width 445 height 16
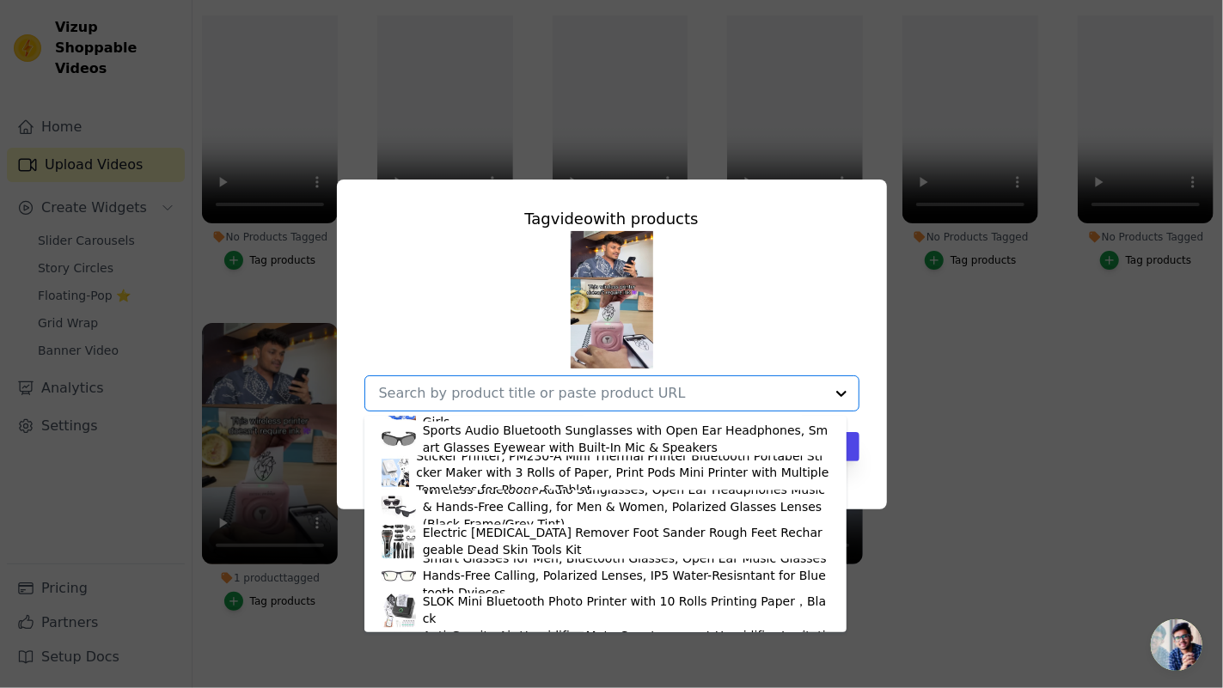
scroll to position [1787, 0]
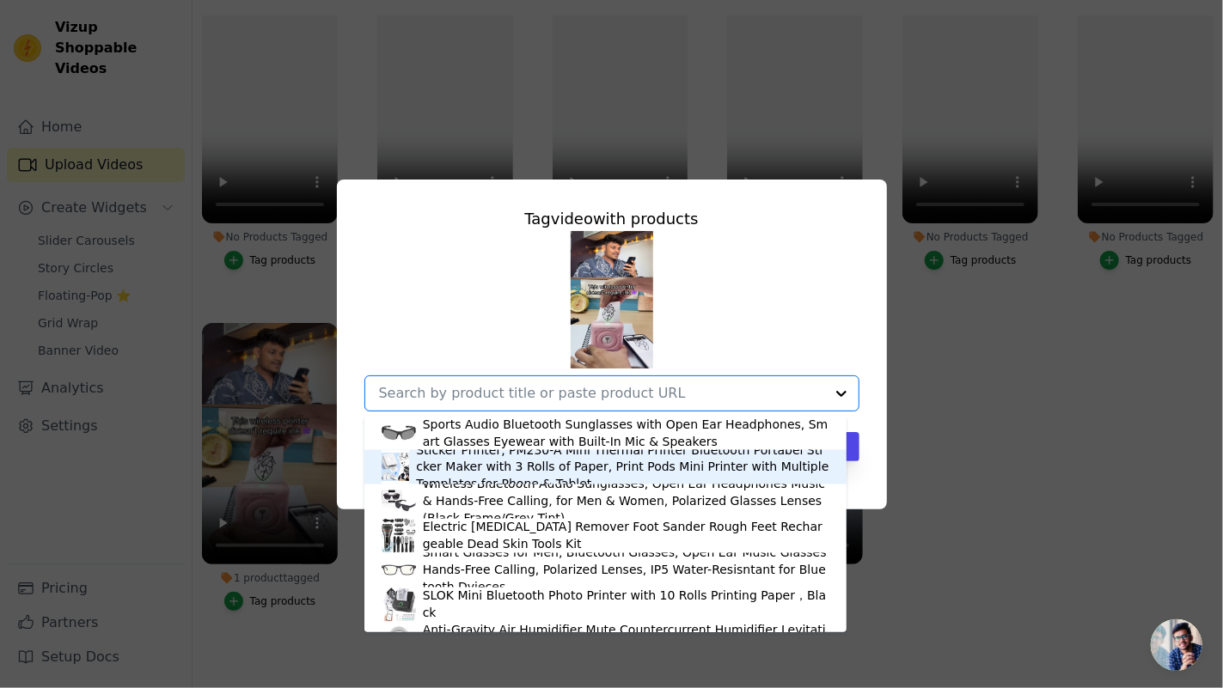
click at [538, 479] on div "Sticker Printer, PM230-A Mini Thermal Printer Bluetooth Portabel Sticker Maker …" at bounding box center [622, 468] width 412 height 52
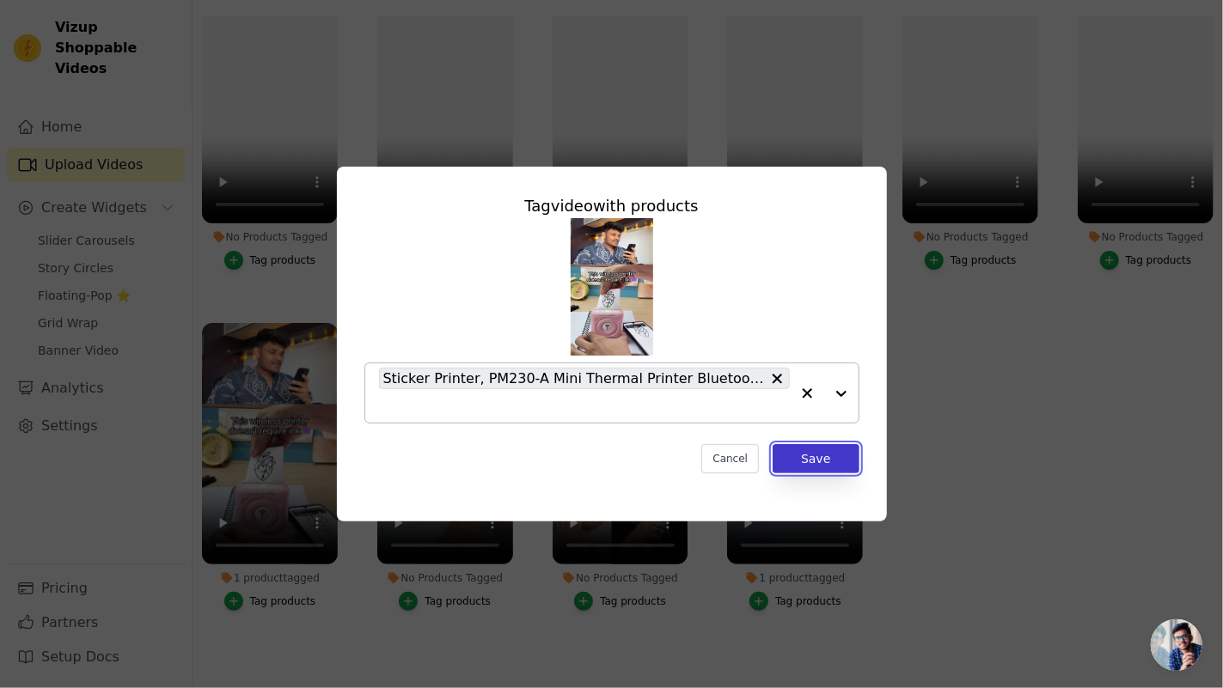
click at [798, 466] on button "Save" at bounding box center [815, 458] width 86 height 29
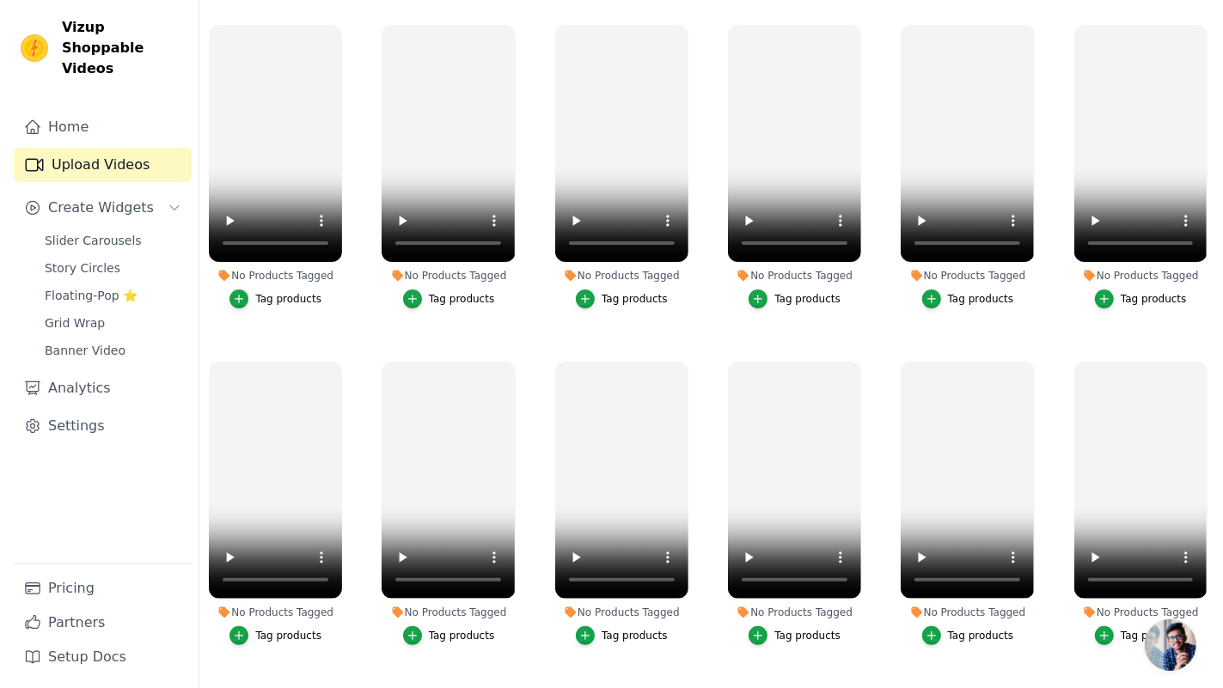
scroll to position [0, 0]
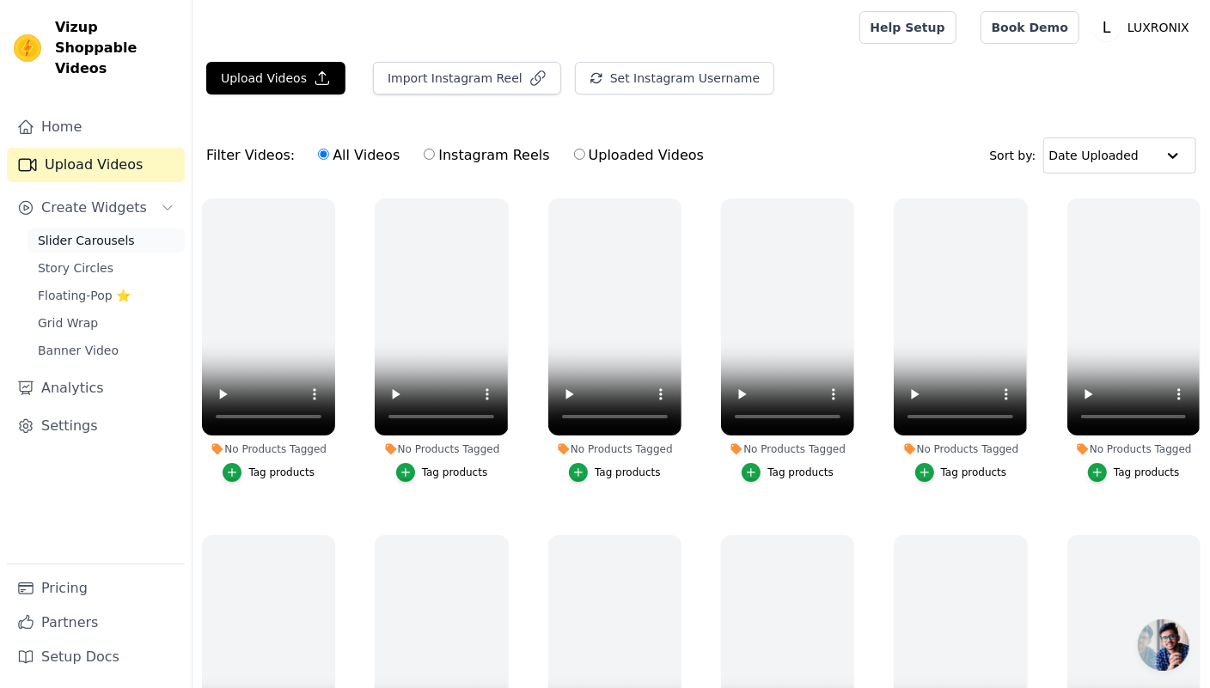
click at [119, 232] on span "Slider Carousels" at bounding box center [86, 240] width 97 height 17
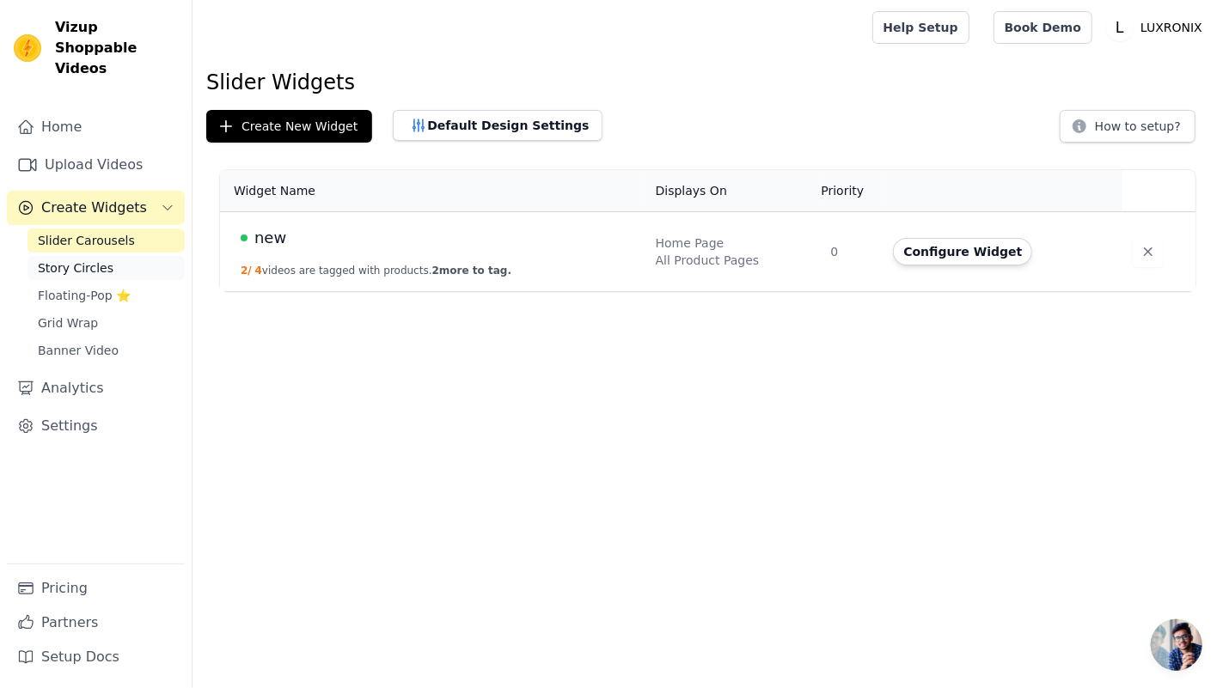
click at [110, 256] on link "Story Circles" at bounding box center [105, 268] width 157 height 24
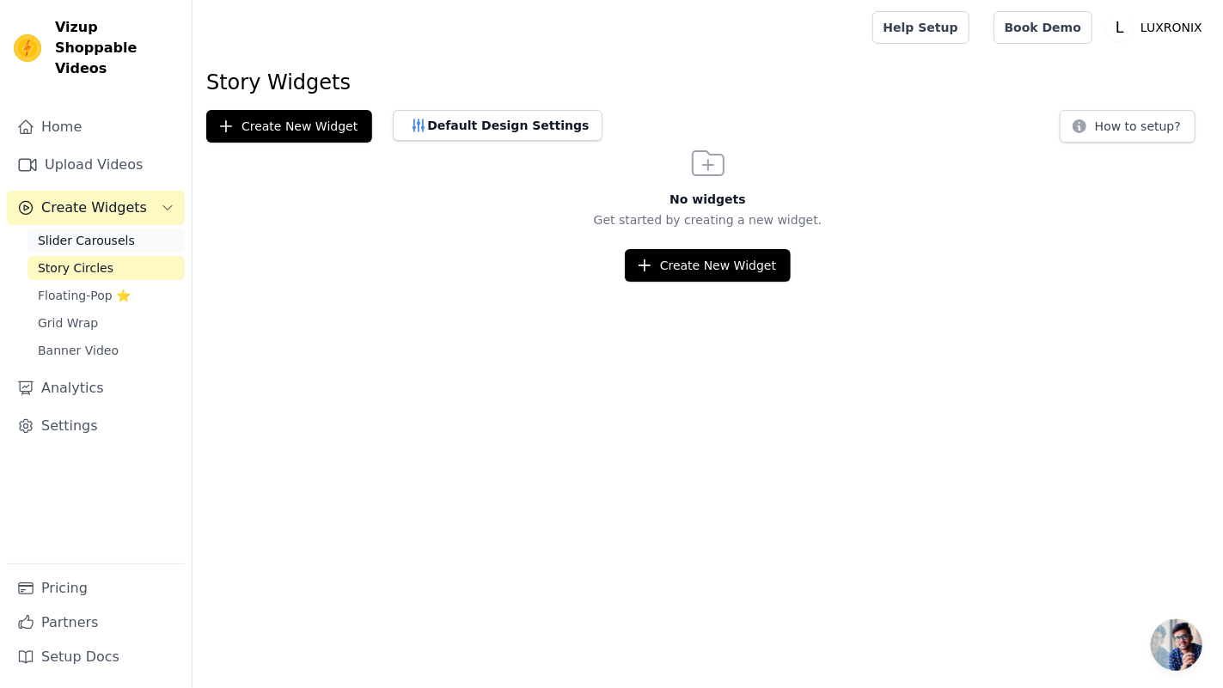
click at [119, 232] on span "Slider Carousels" at bounding box center [86, 240] width 97 height 17
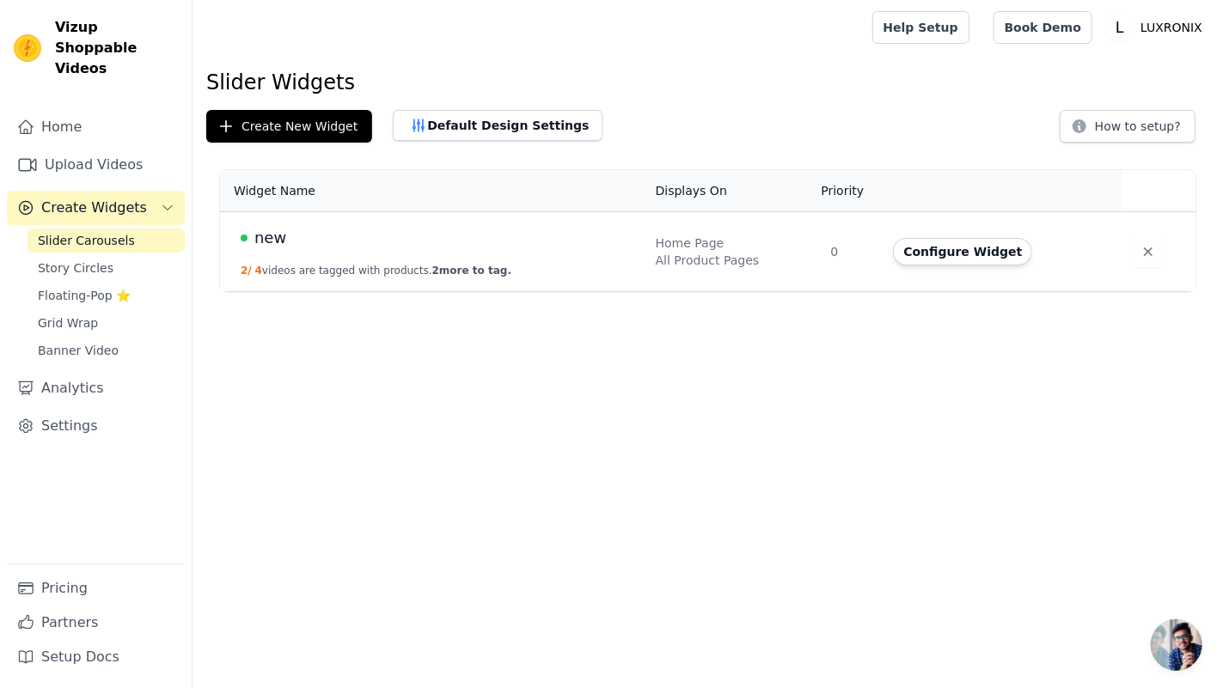
click at [117, 289] on div "Slider Carousels Story Circles Floating-Pop ⭐ Grid Wrap Banner Video" at bounding box center [105, 296] width 157 height 134
click at [119, 311] on link "Grid Wrap" at bounding box center [105, 323] width 157 height 24
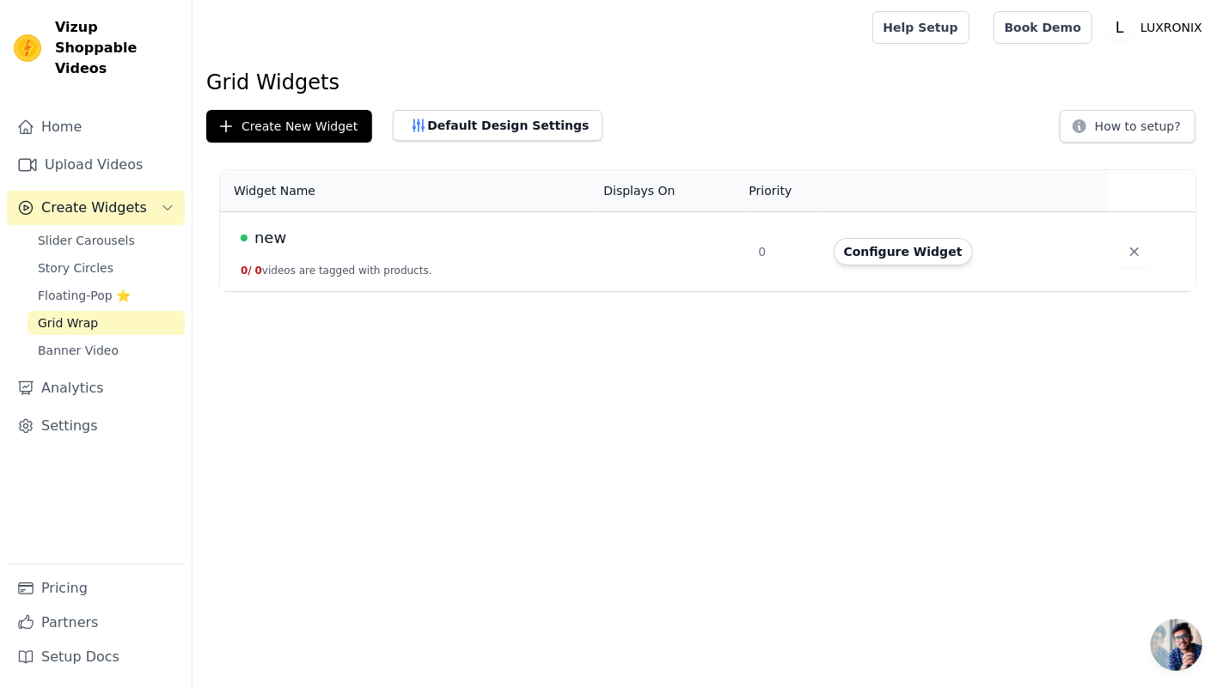
click at [119, 313] on link "Grid Wrap" at bounding box center [105, 323] width 157 height 24
click at [119, 338] on link "Banner Video" at bounding box center [105, 350] width 157 height 24
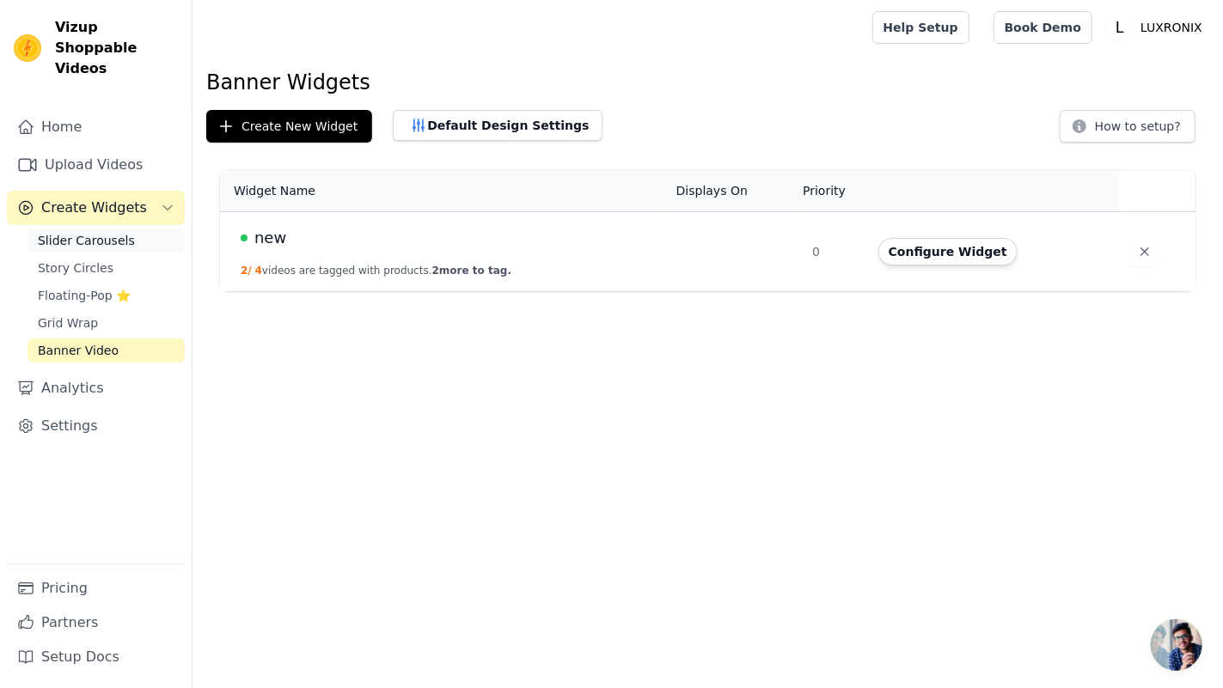
click at [130, 229] on link "Slider Carousels" at bounding box center [105, 241] width 157 height 24
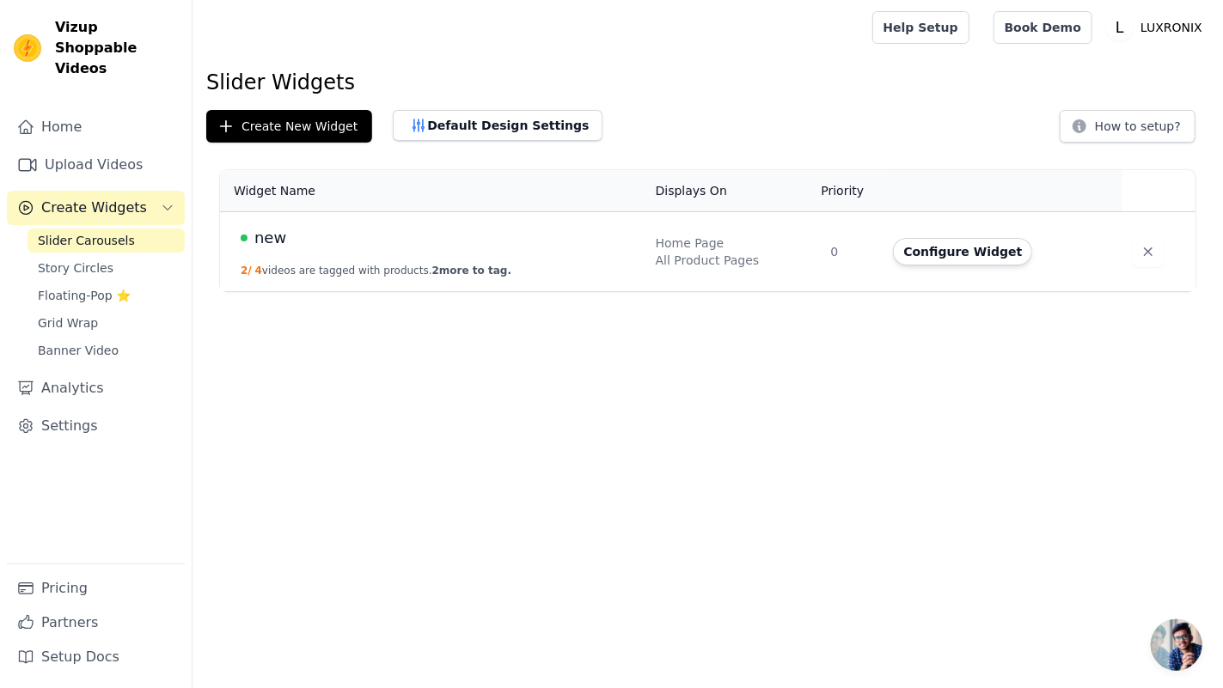
click at [504, 263] on td "new 2 / 4 videos are tagged with products. 2 more to tag." at bounding box center [432, 252] width 425 height 80
click at [1139, 248] on icon "button" at bounding box center [1147, 251] width 17 height 17
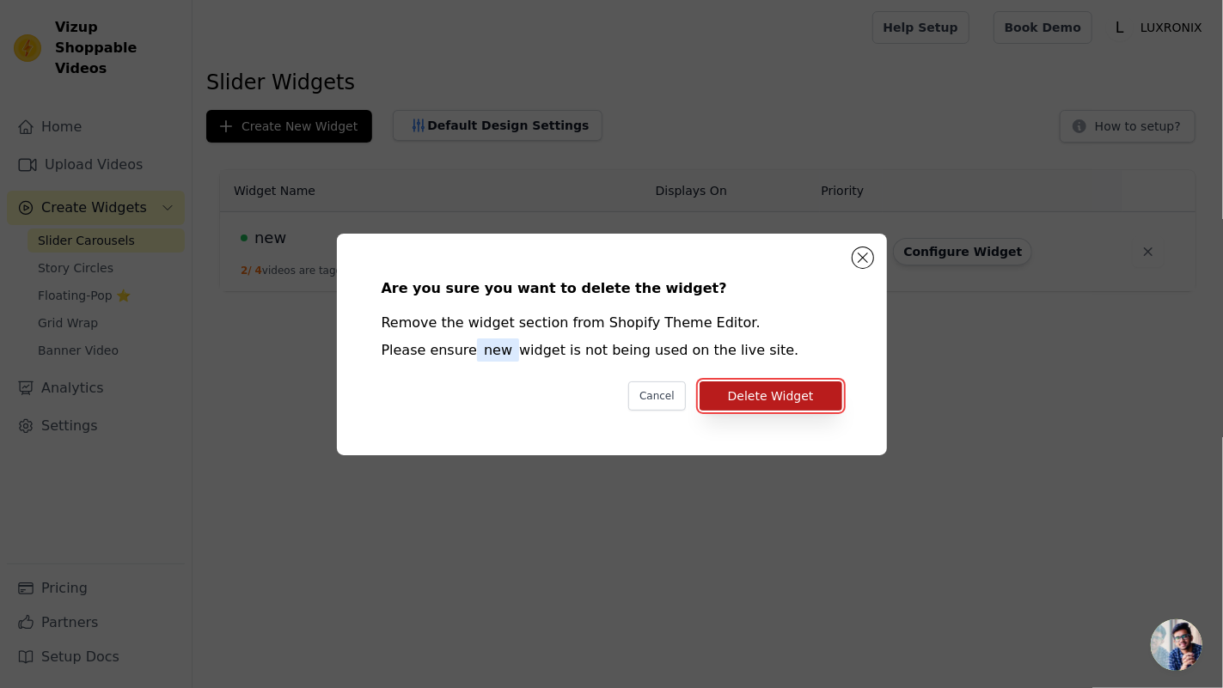
click at [735, 390] on button "Delete Widget" at bounding box center [770, 395] width 143 height 29
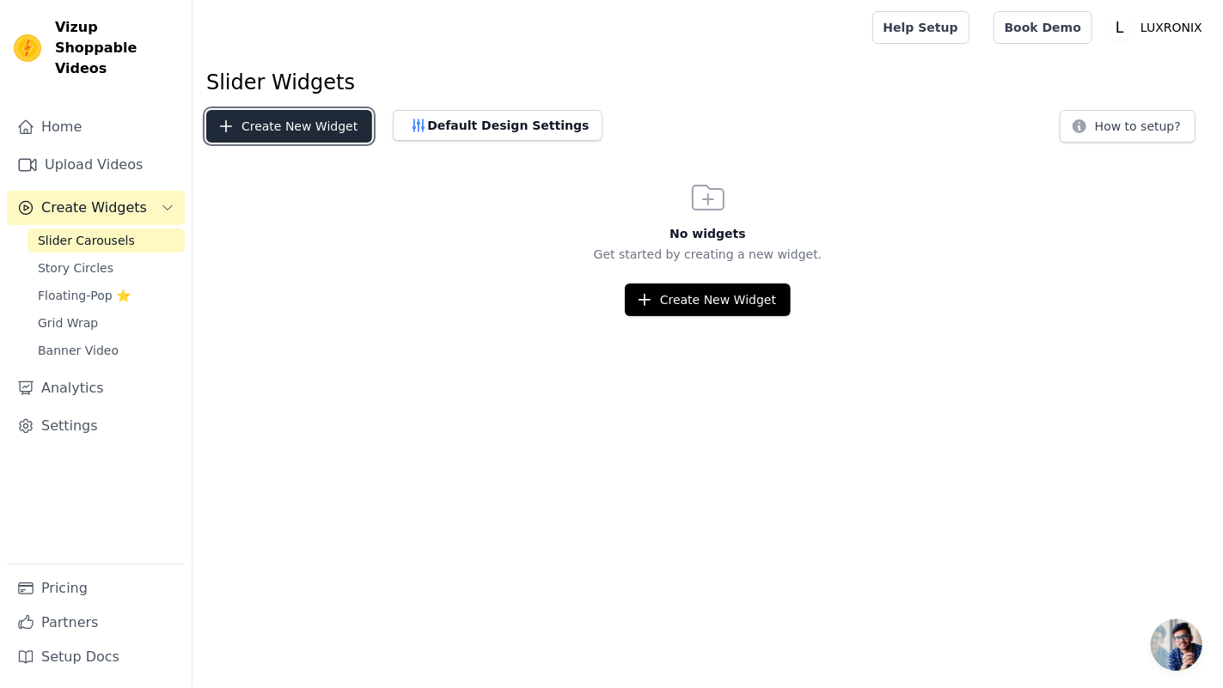
click at [320, 114] on button "Create New Widget" at bounding box center [289, 126] width 166 height 33
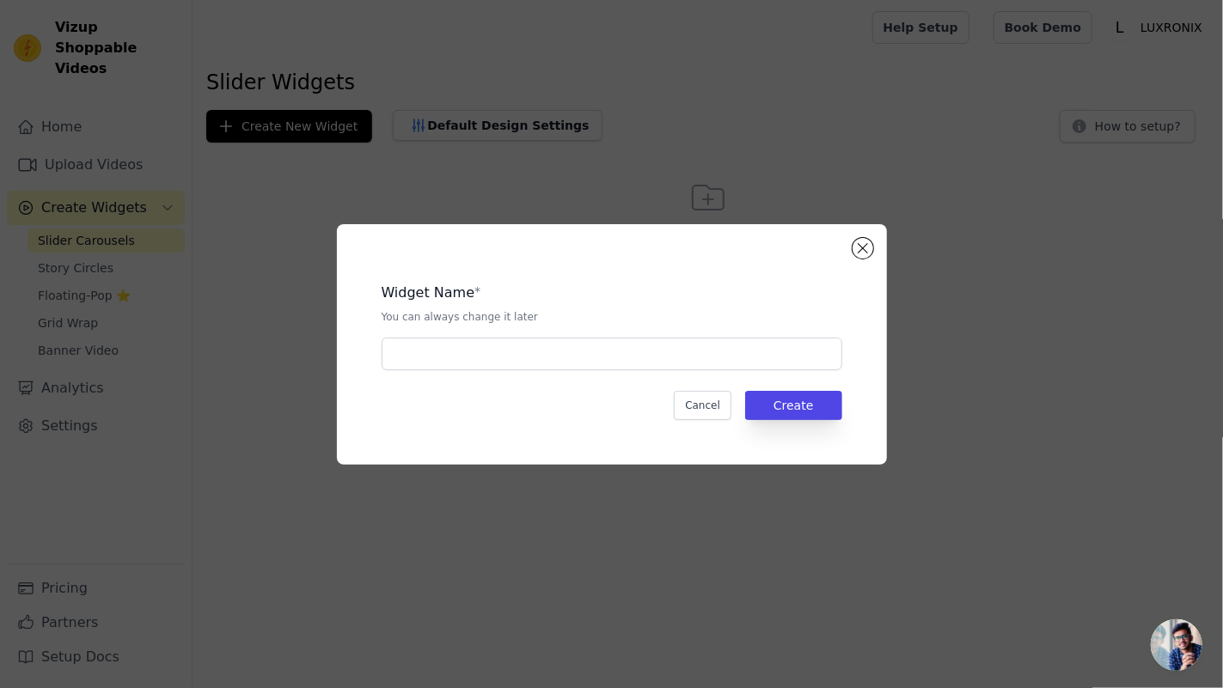
click at [496, 337] on div "Widget Name * You can always change it later" at bounding box center [611, 319] width 460 height 101
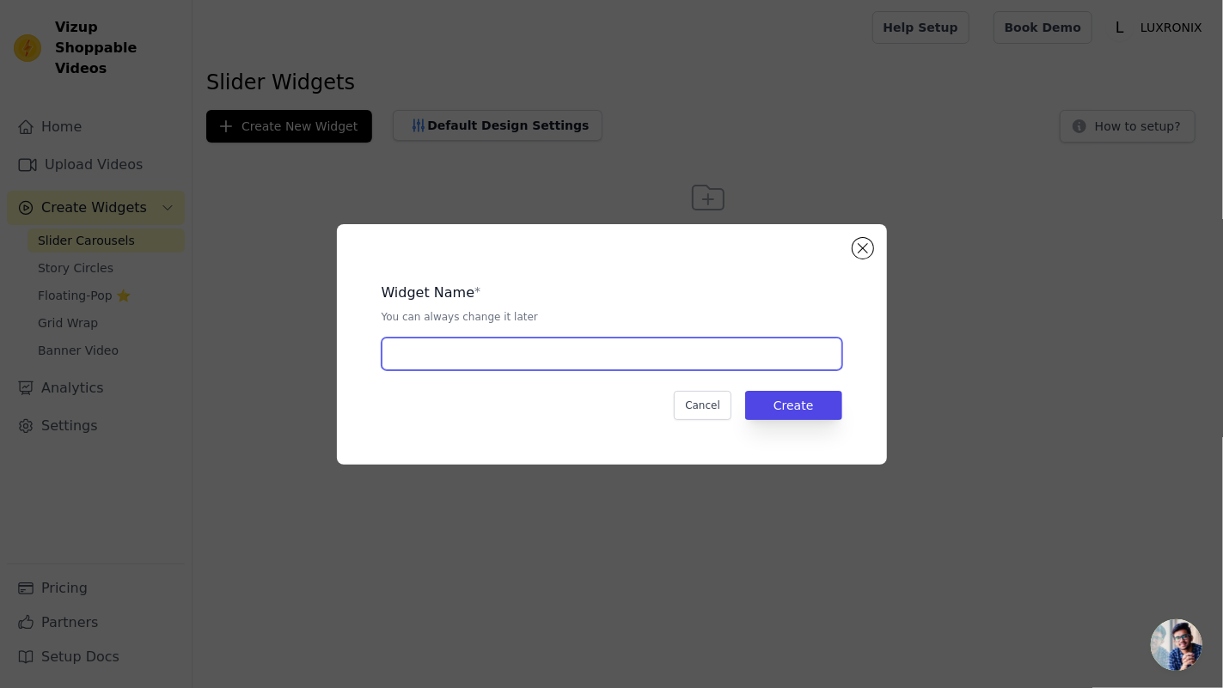
click at [496, 357] on input "text" at bounding box center [611, 354] width 460 height 33
type input "NEW"
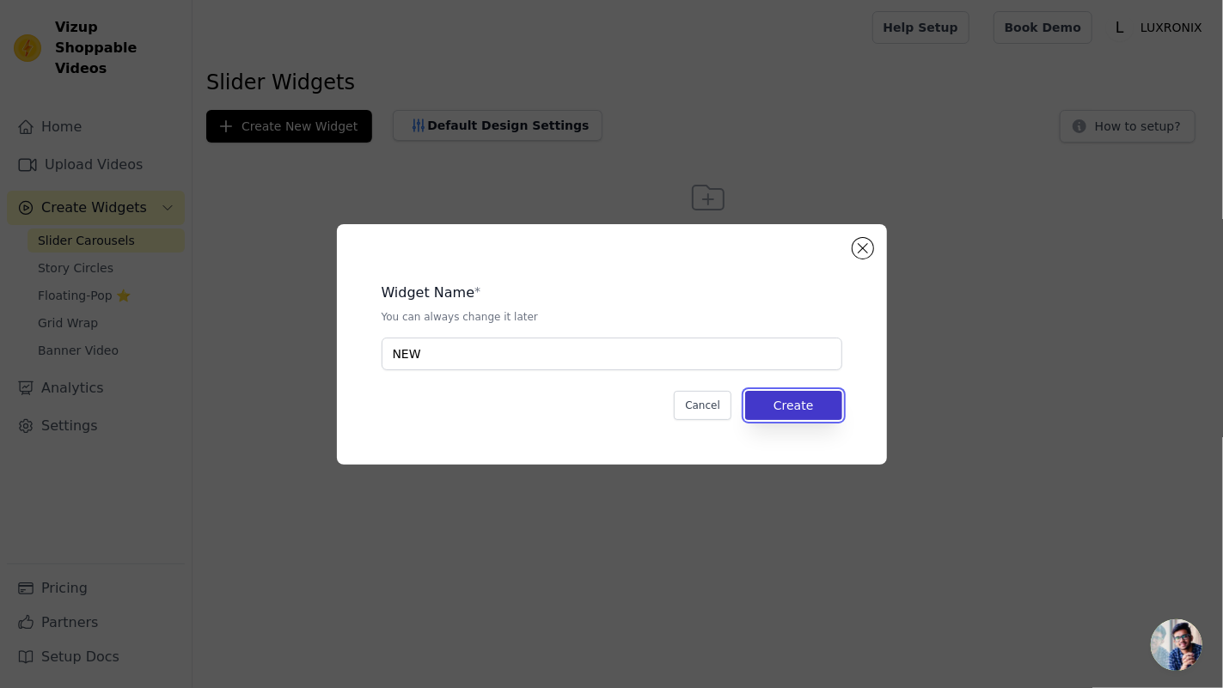
click at [778, 399] on button "Create" at bounding box center [793, 405] width 97 height 29
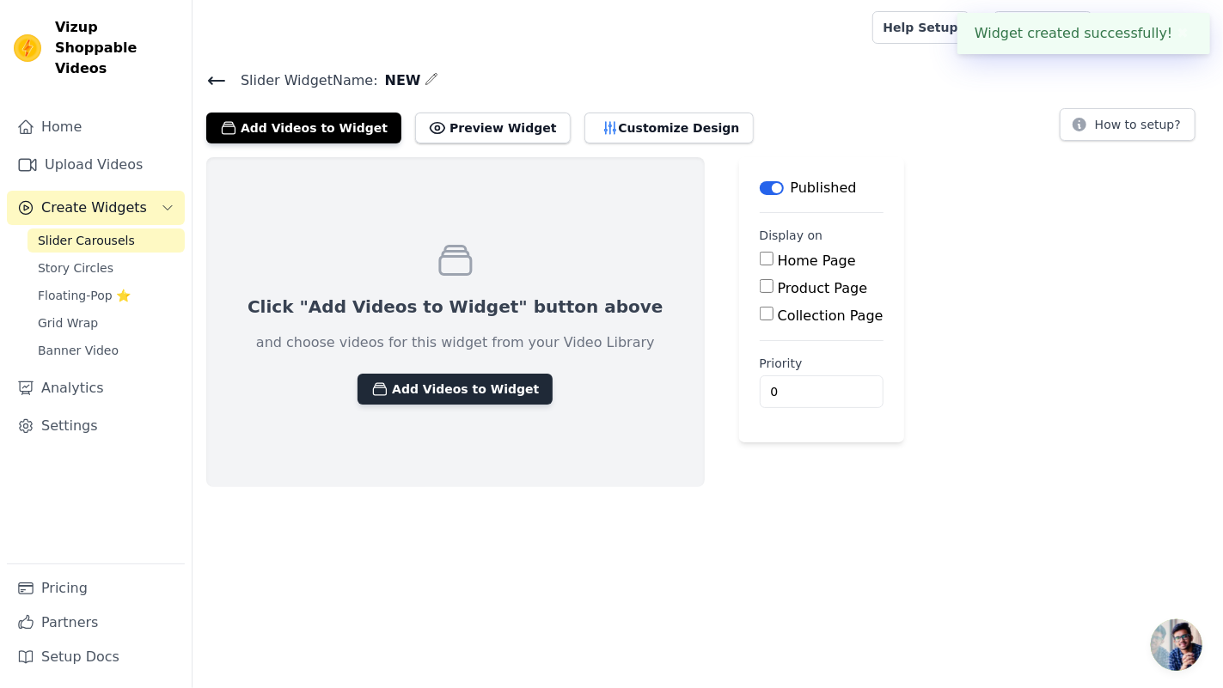
click at [402, 393] on button "Add Videos to Widget" at bounding box center [454, 389] width 195 height 31
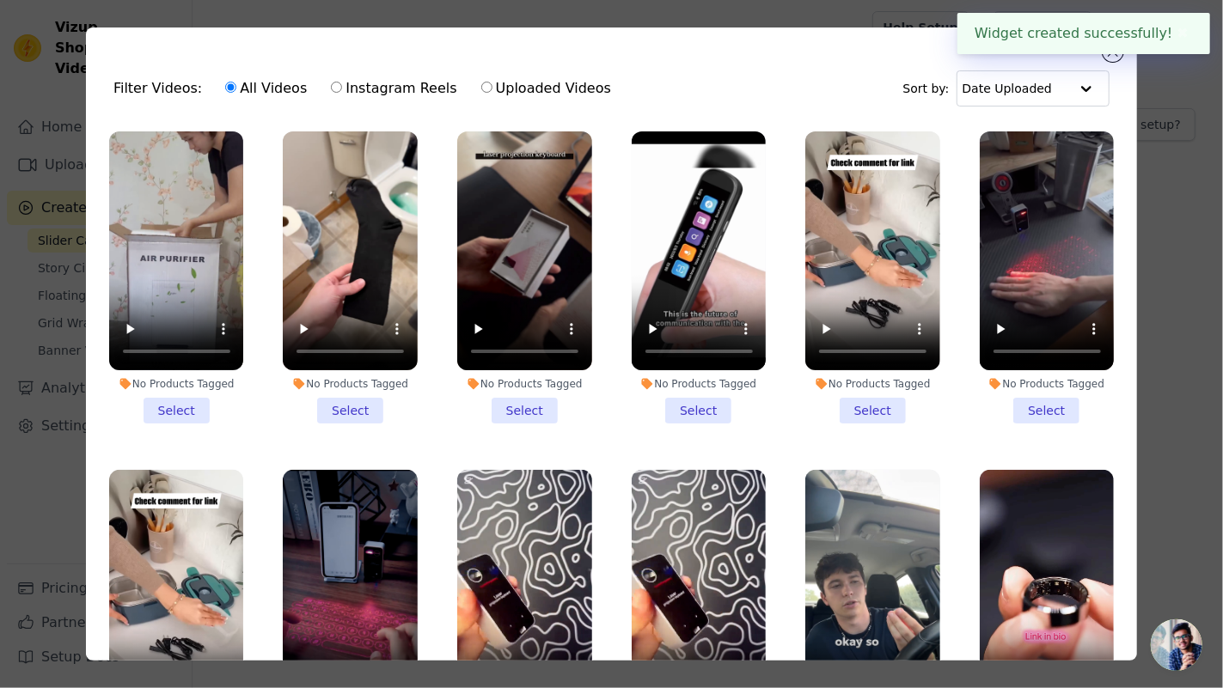
click at [170, 407] on li "No Products Tagged Select" at bounding box center [176, 277] width 135 height 292
click at [0, 0] on input "No Products Tagged Select" at bounding box center [0, 0] width 0 height 0
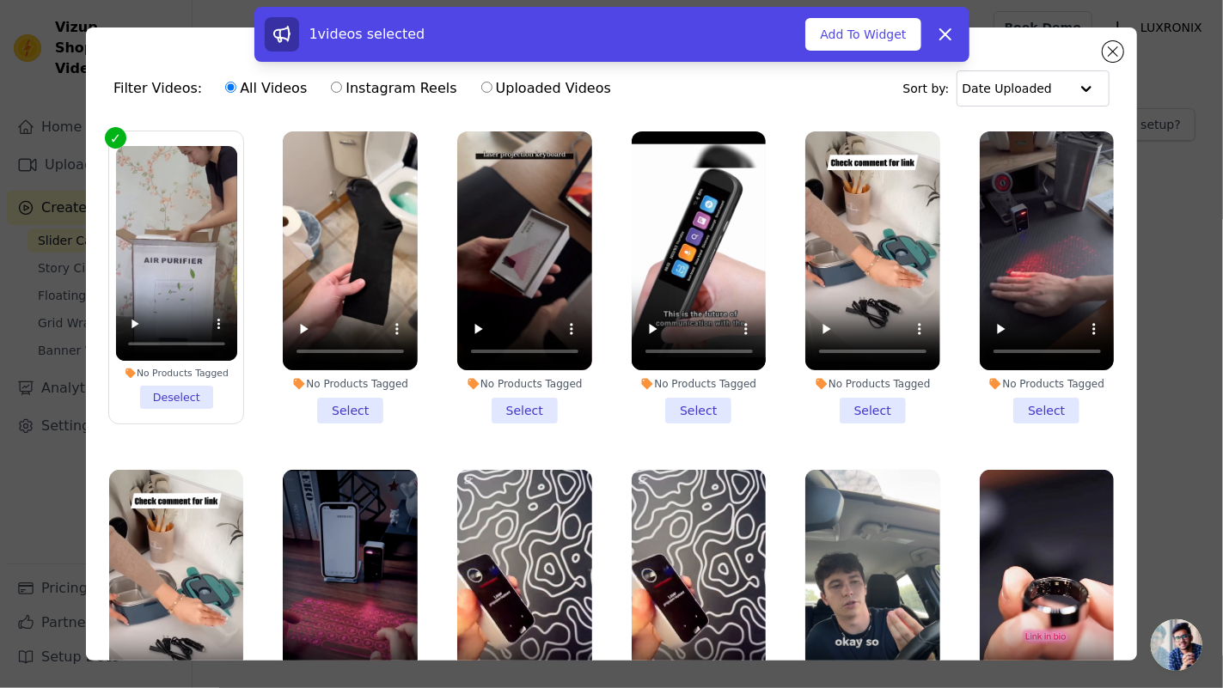
click at [327, 393] on li "No Products Tagged Select" at bounding box center [350, 277] width 135 height 292
click at [0, 0] on input "No Products Tagged Select" at bounding box center [0, 0] width 0 height 0
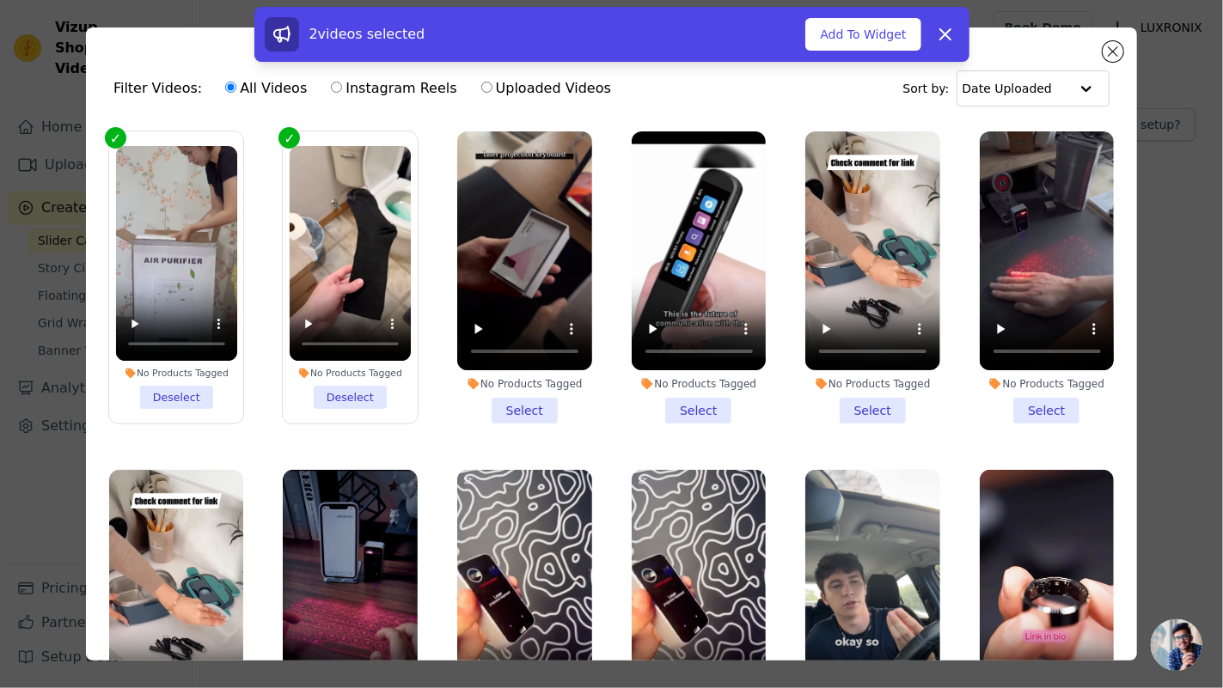
click at [508, 397] on li "No Products Tagged Select" at bounding box center [524, 277] width 135 height 292
click at [0, 0] on input "No Products Tagged Select" at bounding box center [0, 0] width 0 height 0
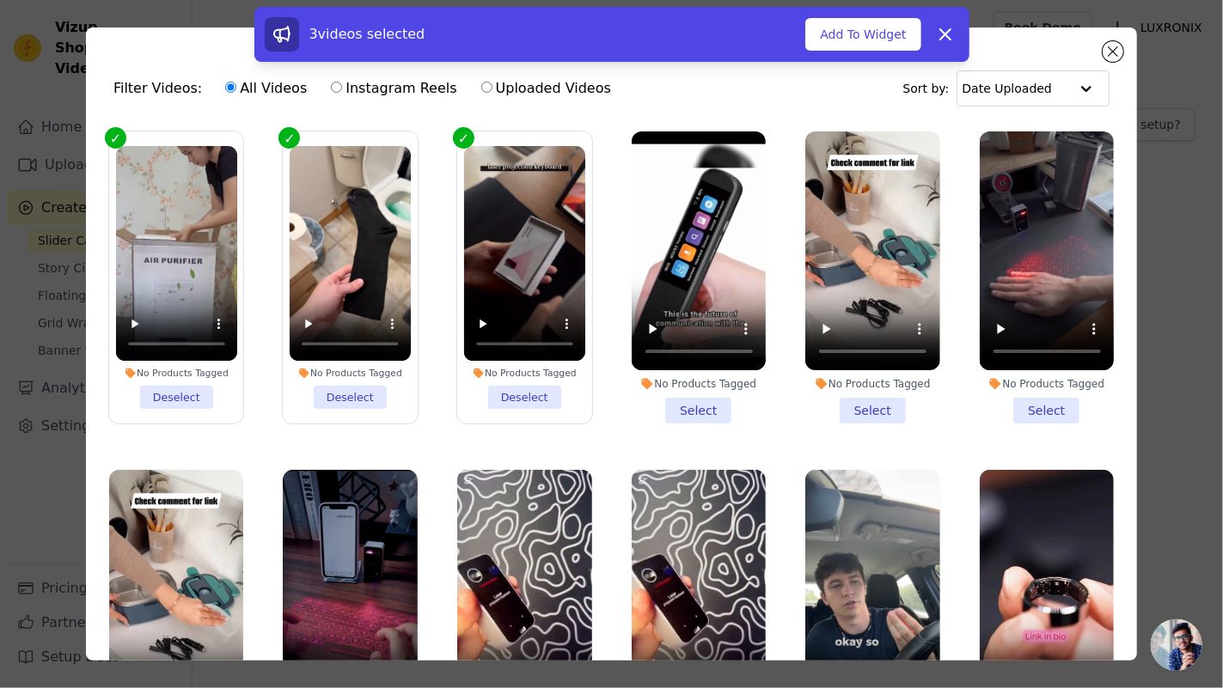
click at [672, 409] on li "No Products Tagged Select" at bounding box center [698, 277] width 135 height 292
click at [0, 0] on input "No Products Tagged Select" at bounding box center [0, 0] width 0 height 0
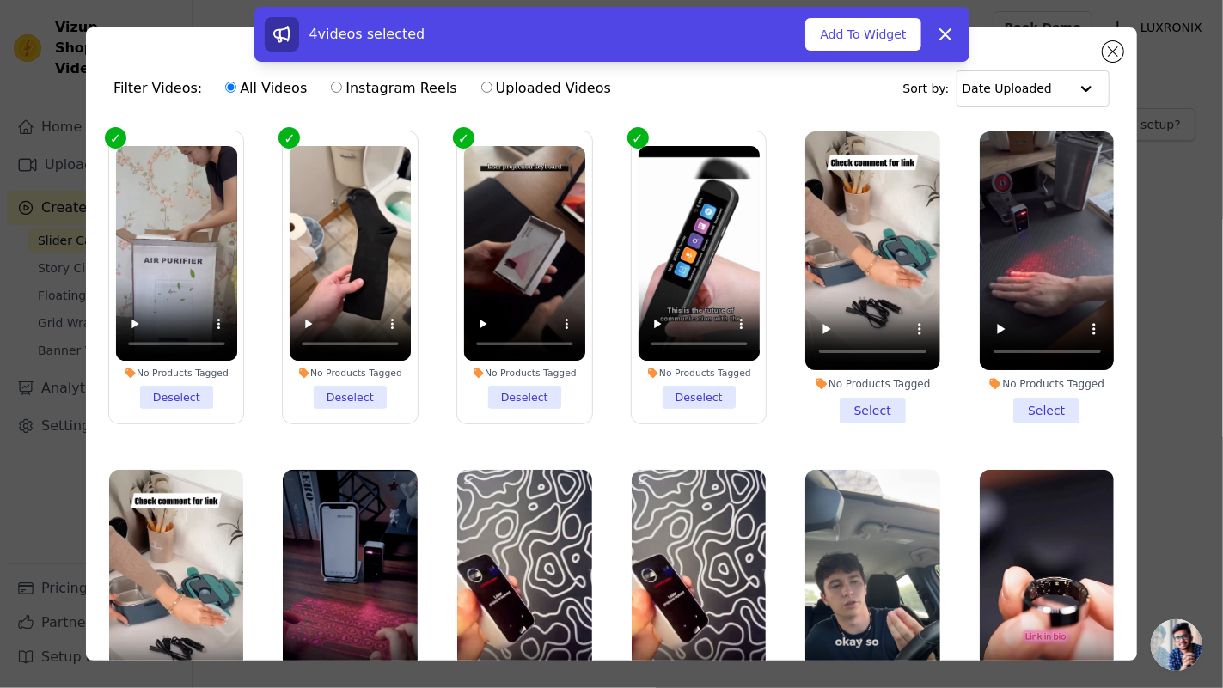
click at [839, 399] on li "No Products Tagged Select" at bounding box center [872, 277] width 135 height 292
click at [0, 0] on input "No Products Tagged Select" at bounding box center [0, 0] width 0 height 0
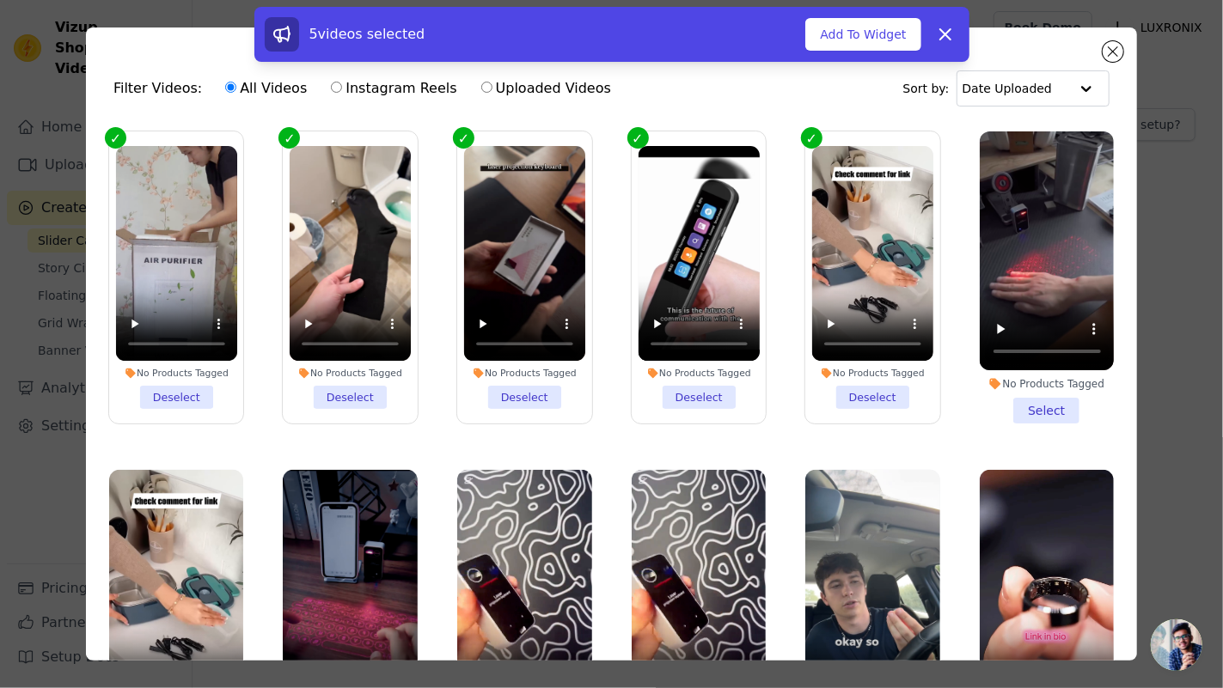
click at [1029, 407] on li "No Products Tagged Select" at bounding box center [1046, 277] width 135 height 292
click at [0, 0] on input "No Products Tagged Select" at bounding box center [0, 0] width 0 height 0
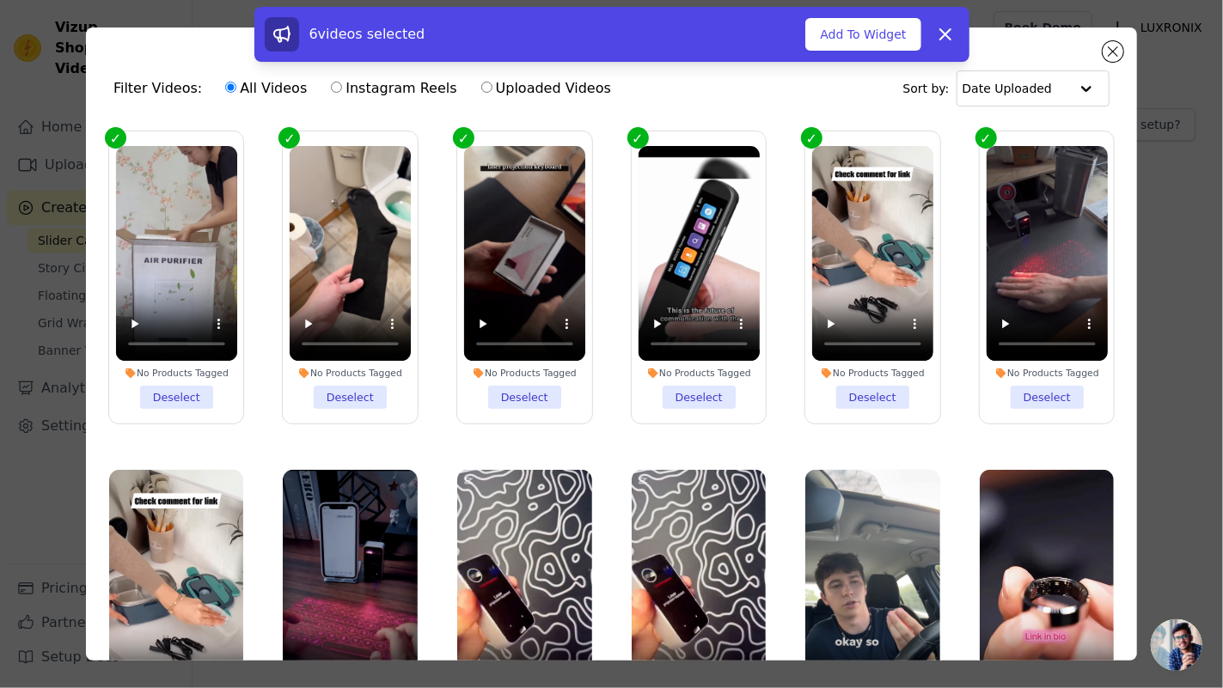
scroll to position [371, 0]
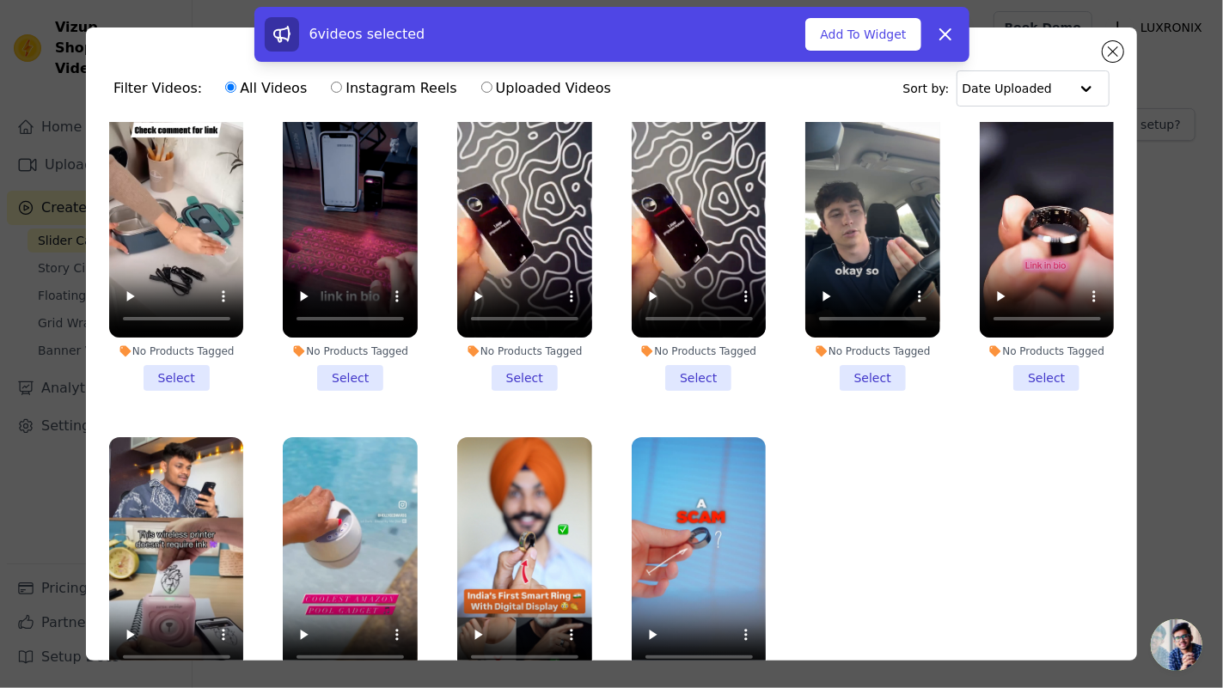
click at [1017, 358] on li "No Products Tagged Select" at bounding box center [1046, 245] width 135 height 292
click at [0, 0] on input "No Products Tagged Select" at bounding box center [0, 0] width 0 height 0
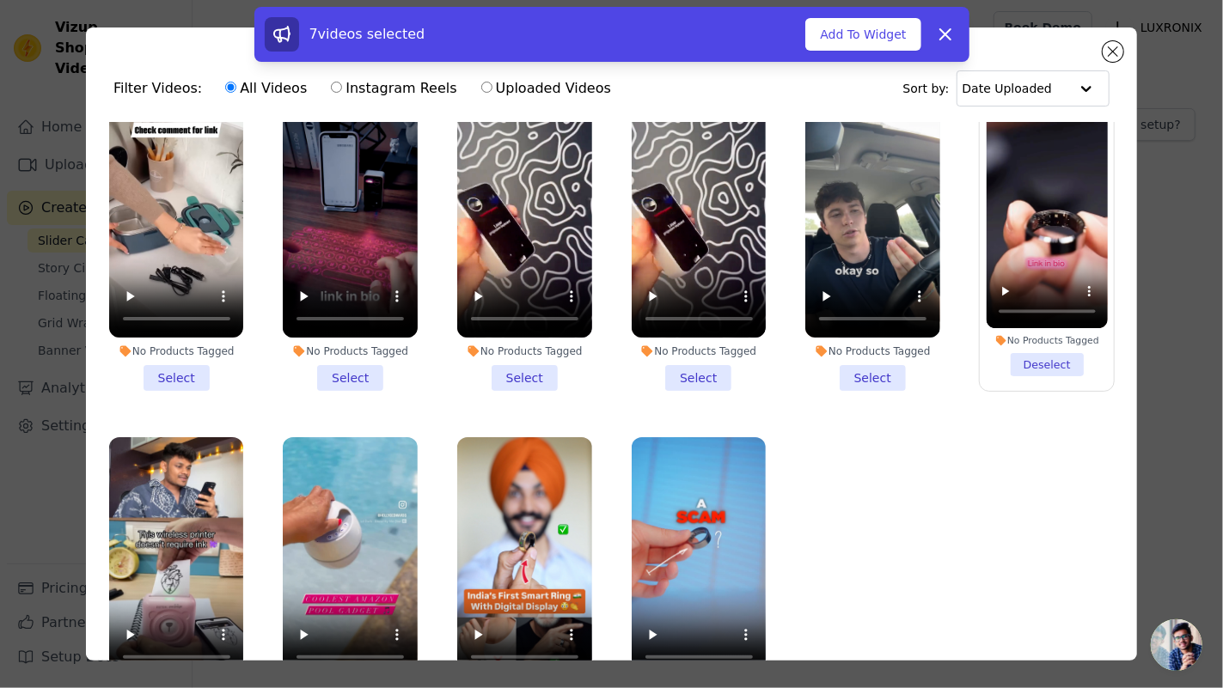
click at [884, 363] on li "No Products Tagged Select" at bounding box center [872, 245] width 135 height 292
click at [0, 0] on input "No Products Tagged Select" at bounding box center [0, 0] width 0 height 0
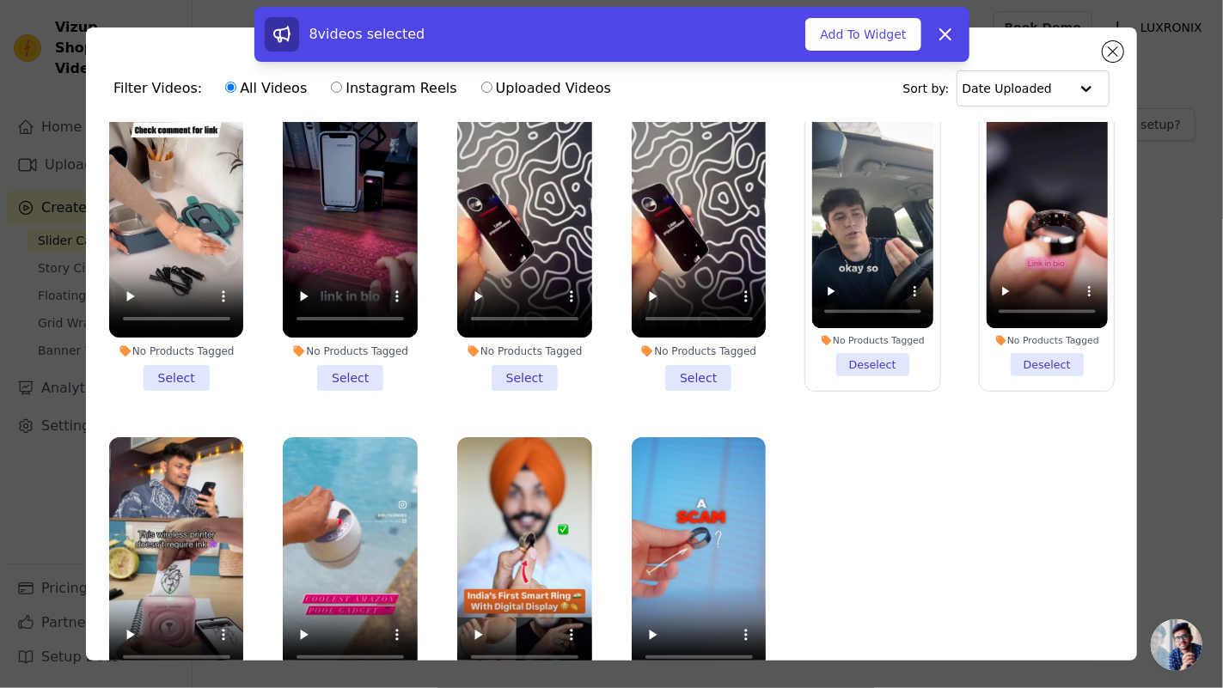
click at [705, 363] on li "No Products Tagged Select" at bounding box center [698, 245] width 135 height 292
click at [0, 0] on input "No Products Tagged Select" at bounding box center [0, 0] width 0 height 0
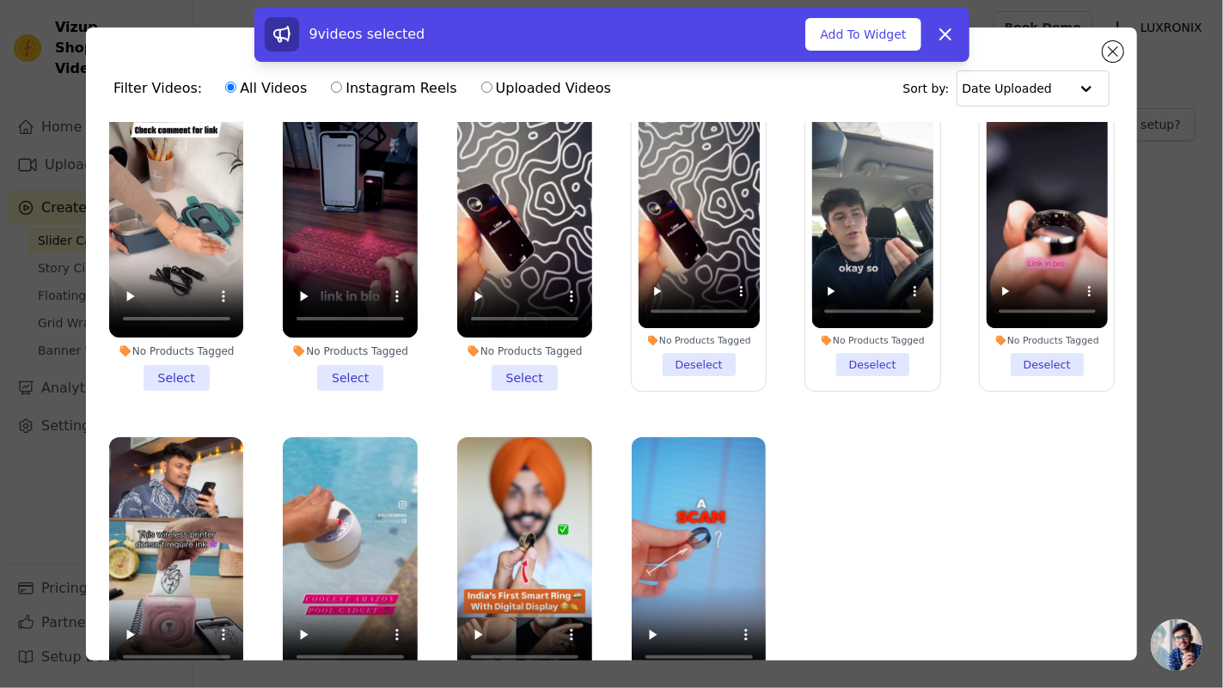
click at [521, 352] on li "No Products Tagged Select" at bounding box center [524, 245] width 135 height 292
click at [0, 0] on input "No Products Tagged Select" at bounding box center [0, 0] width 0 height 0
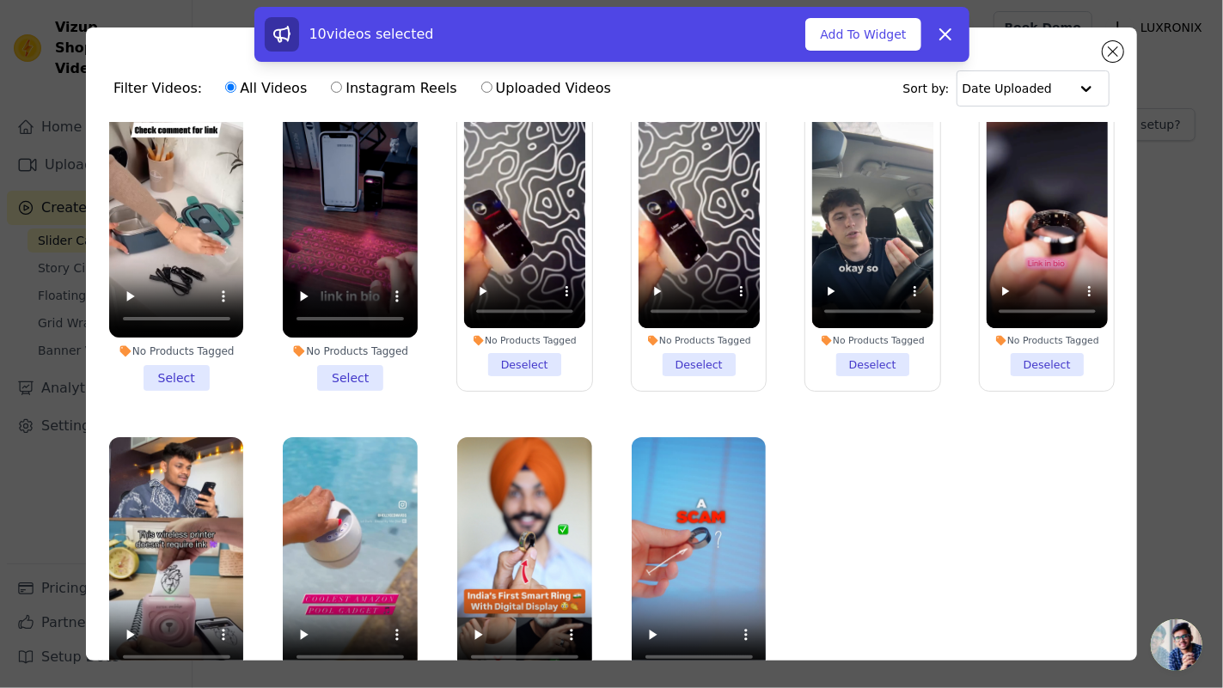
click at [386, 363] on li "No Products Tagged Select" at bounding box center [350, 245] width 135 height 292
click at [0, 0] on input "No Products Tagged Select" at bounding box center [0, 0] width 0 height 0
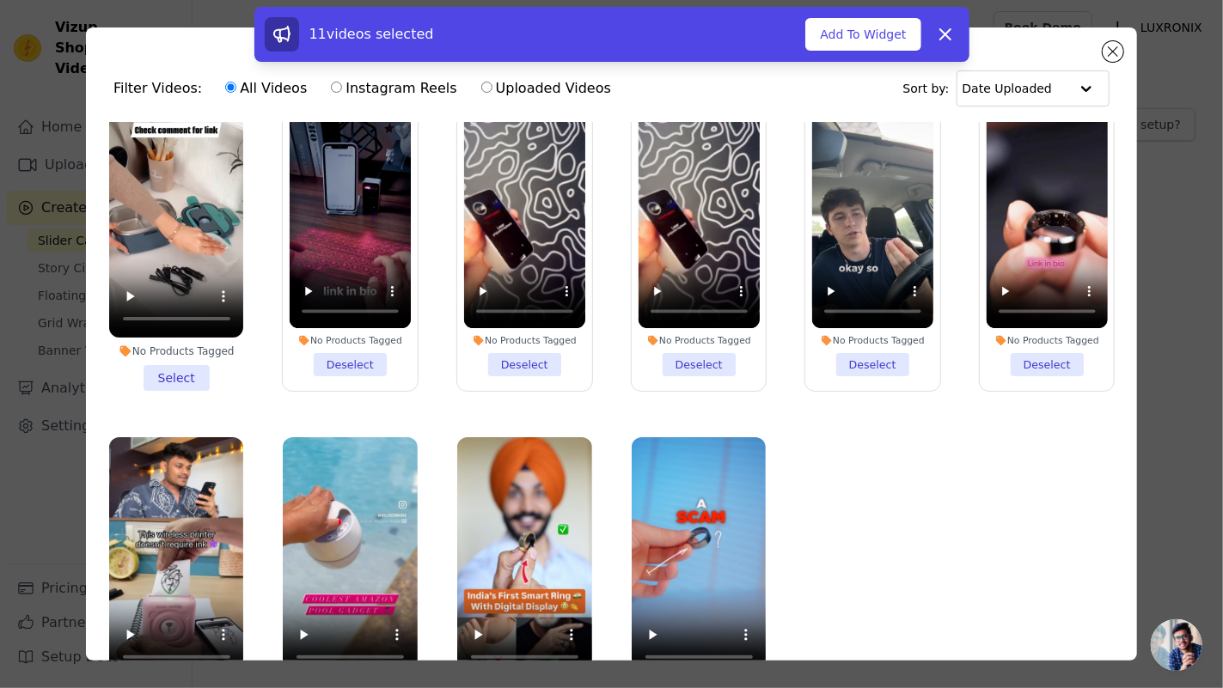
click at [148, 351] on li "No Products Tagged Select" at bounding box center [176, 245] width 135 height 292
click at [0, 0] on input "No Products Tagged Select" at bounding box center [0, 0] width 0 height 0
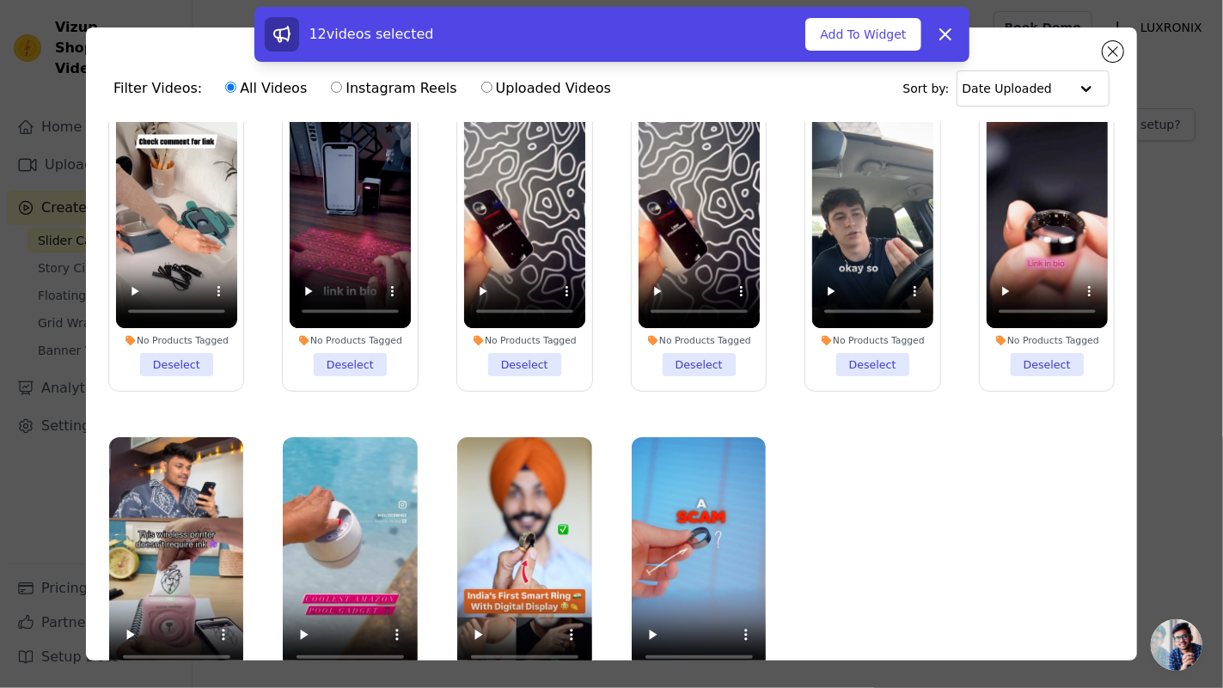
scroll to position [148, 0]
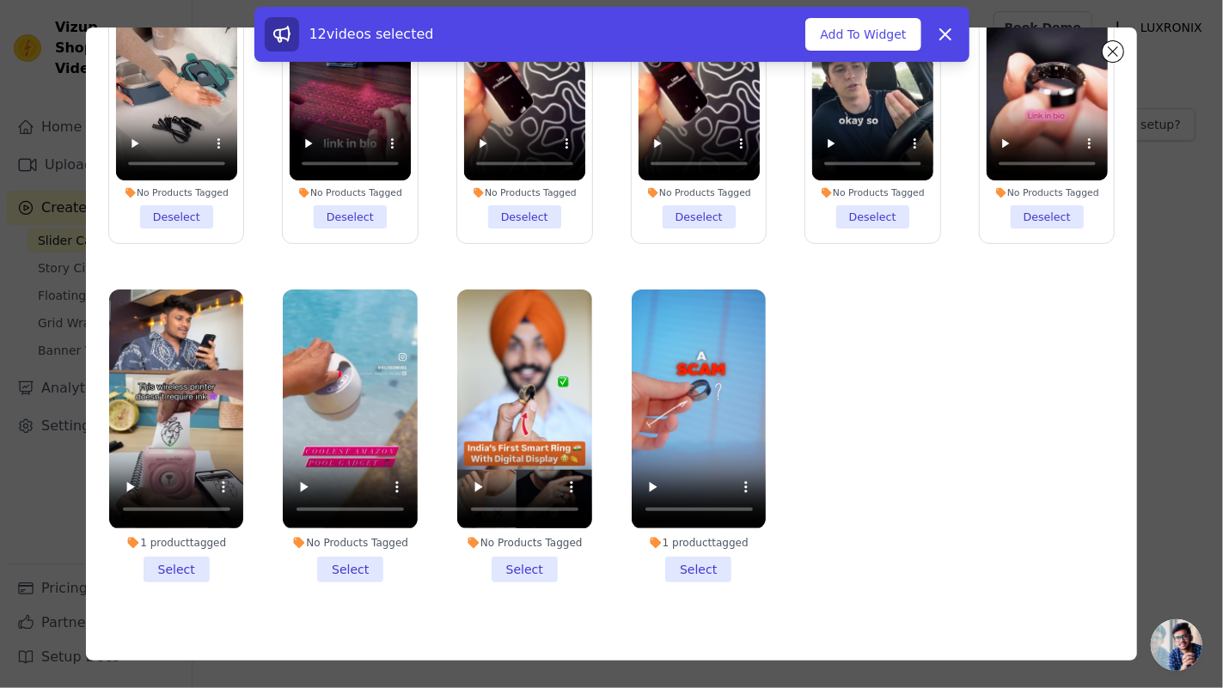
click at [173, 546] on li "1 product tagged Select" at bounding box center [176, 436] width 135 height 292
click at [0, 0] on input "1 product tagged Select" at bounding box center [0, 0] width 0 height 0
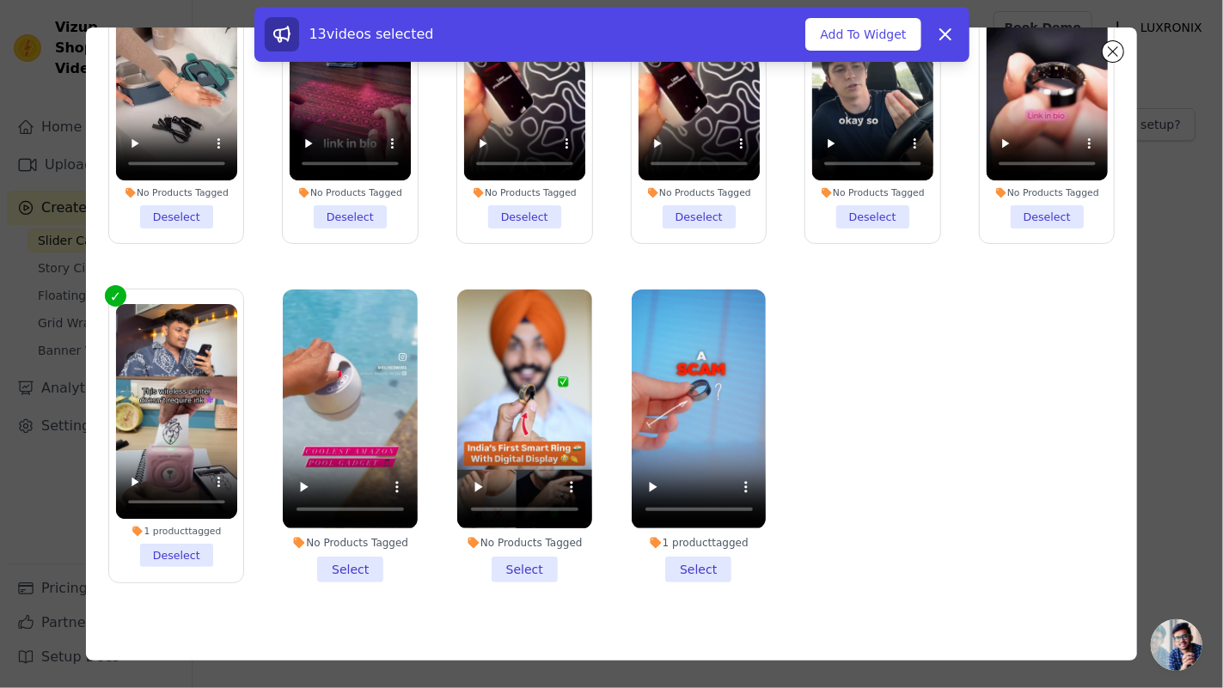
click at [321, 551] on li "No Products Tagged Select" at bounding box center [350, 436] width 135 height 292
click at [0, 0] on input "No Products Tagged Select" at bounding box center [0, 0] width 0 height 0
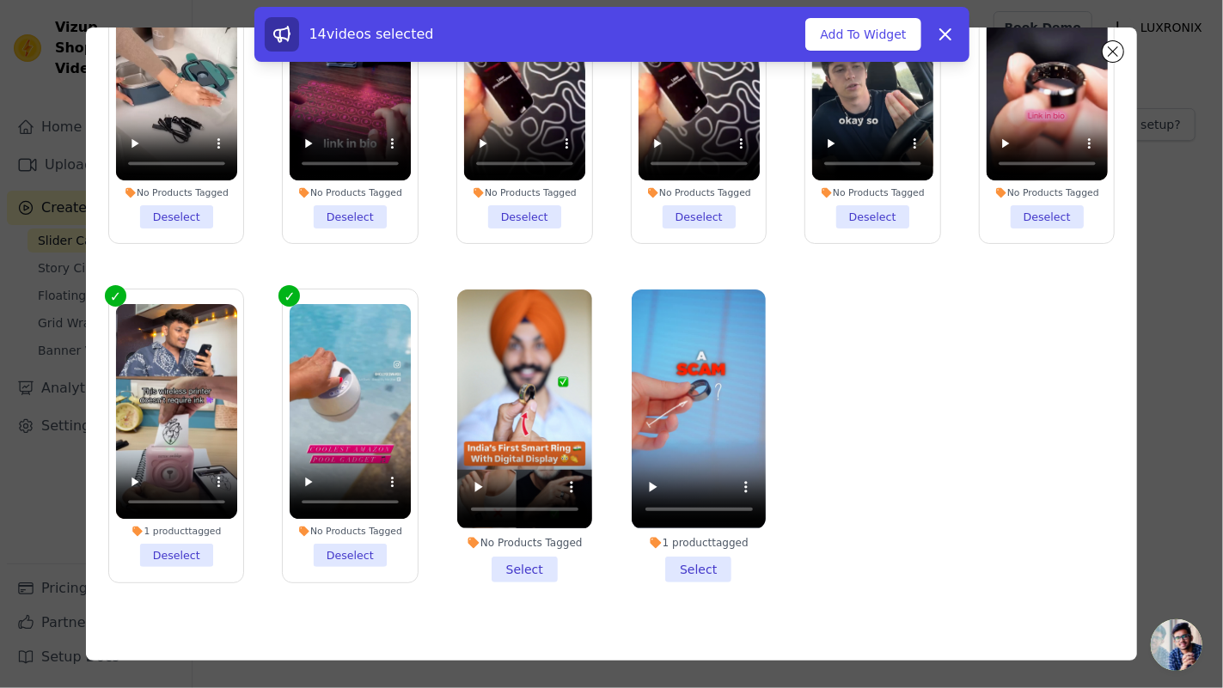
click at [523, 556] on li "No Products Tagged Select" at bounding box center [524, 436] width 135 height 292
click at [0, 0] on input "No Products Tagged Select" at bounding box center [0, 0] width 0 height 0
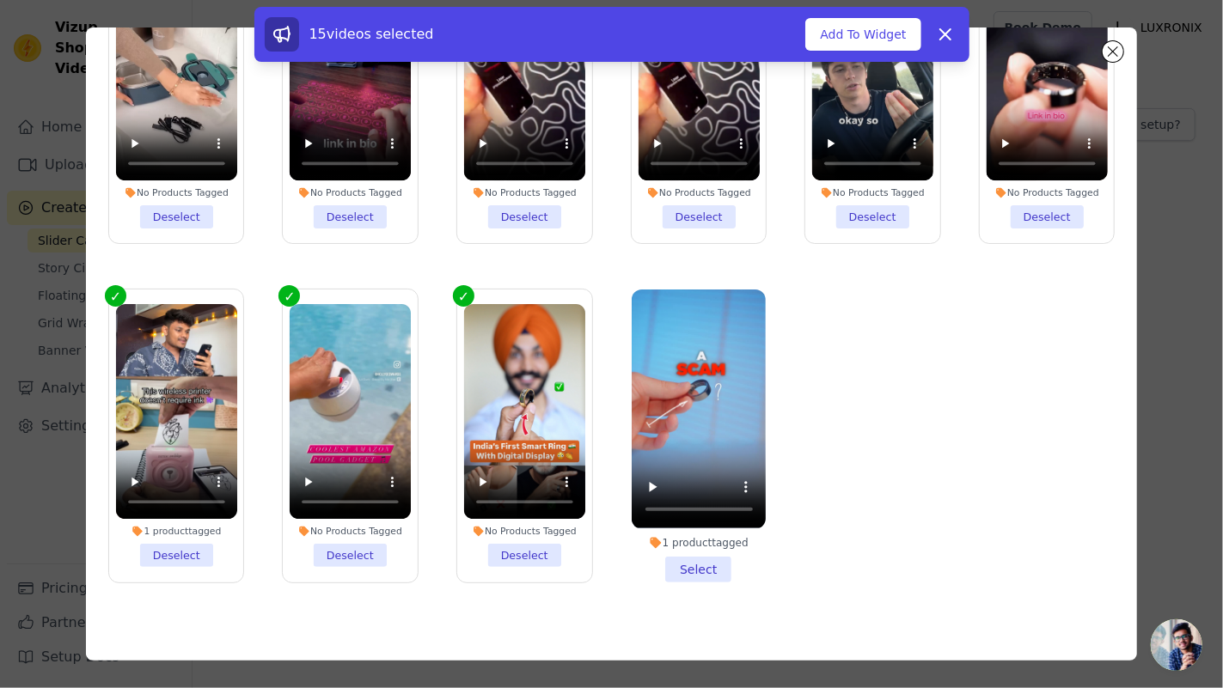
click at [665, 543] on li "1 product tagged Select" at bounding box center [698, 436] width 135 height 292
click at [0, 0] on input "1 product tagged Select" at bounding box center [0, 0] width 0 height 0
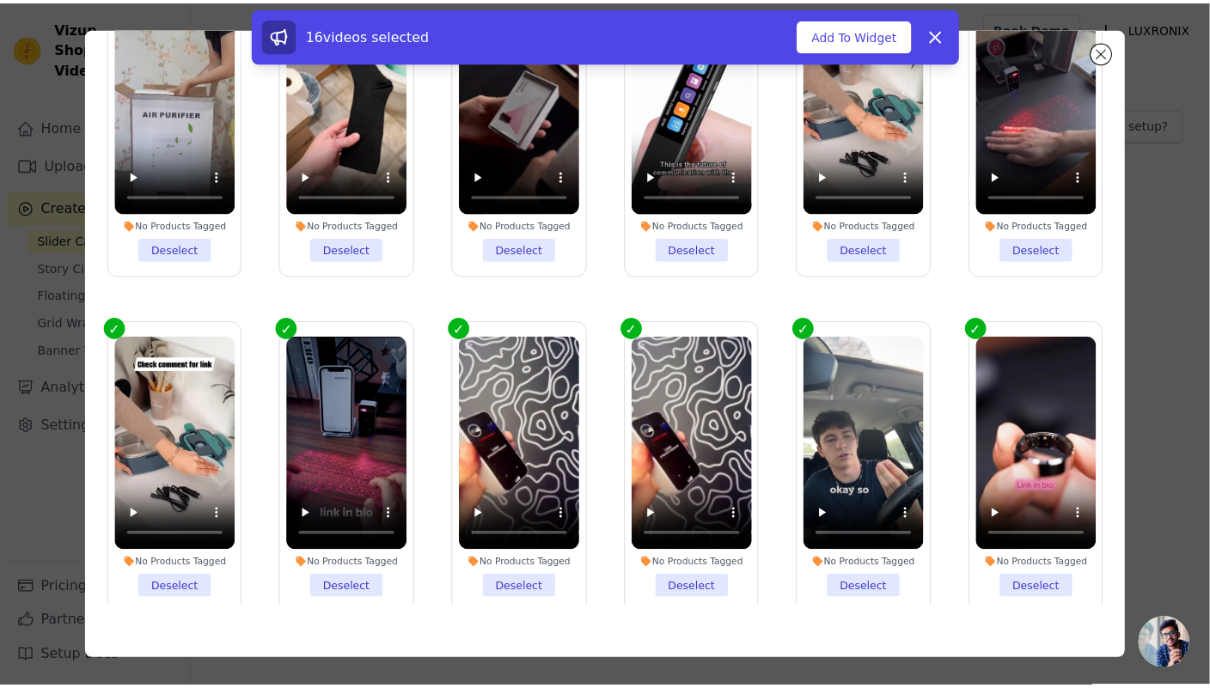
scroll to position [0, 0]
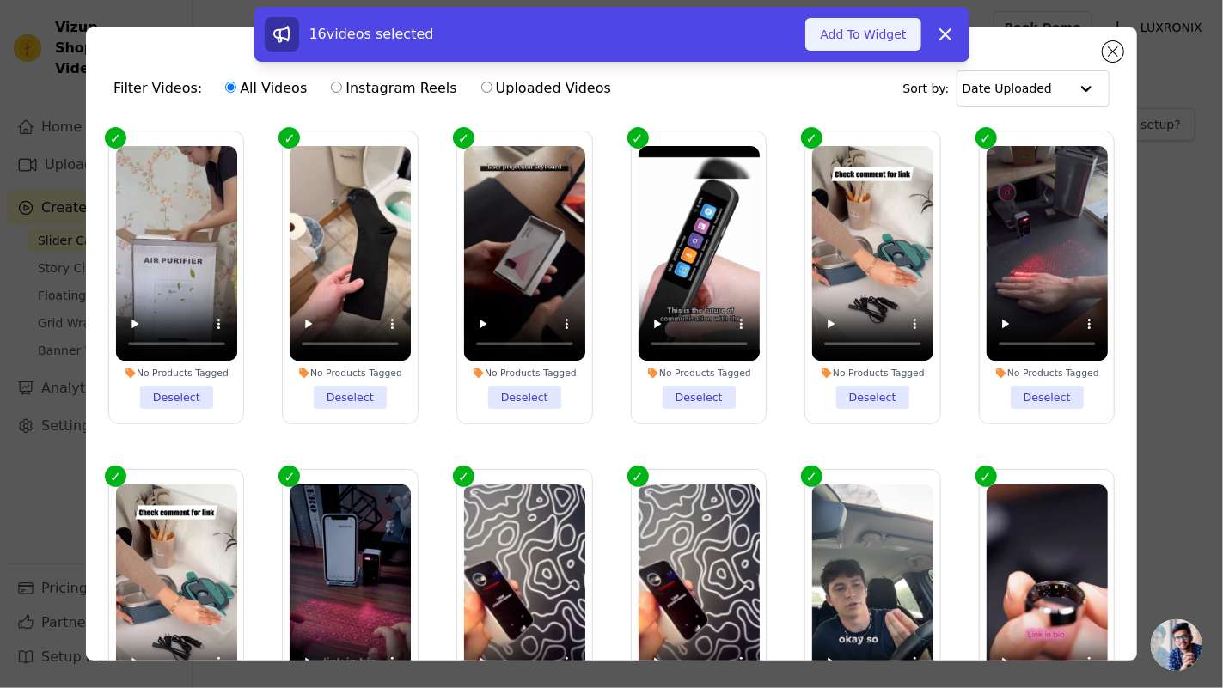
click at [862, 25] on button "Add To Widget" at bounding box center [862, 34] width 115 height 33
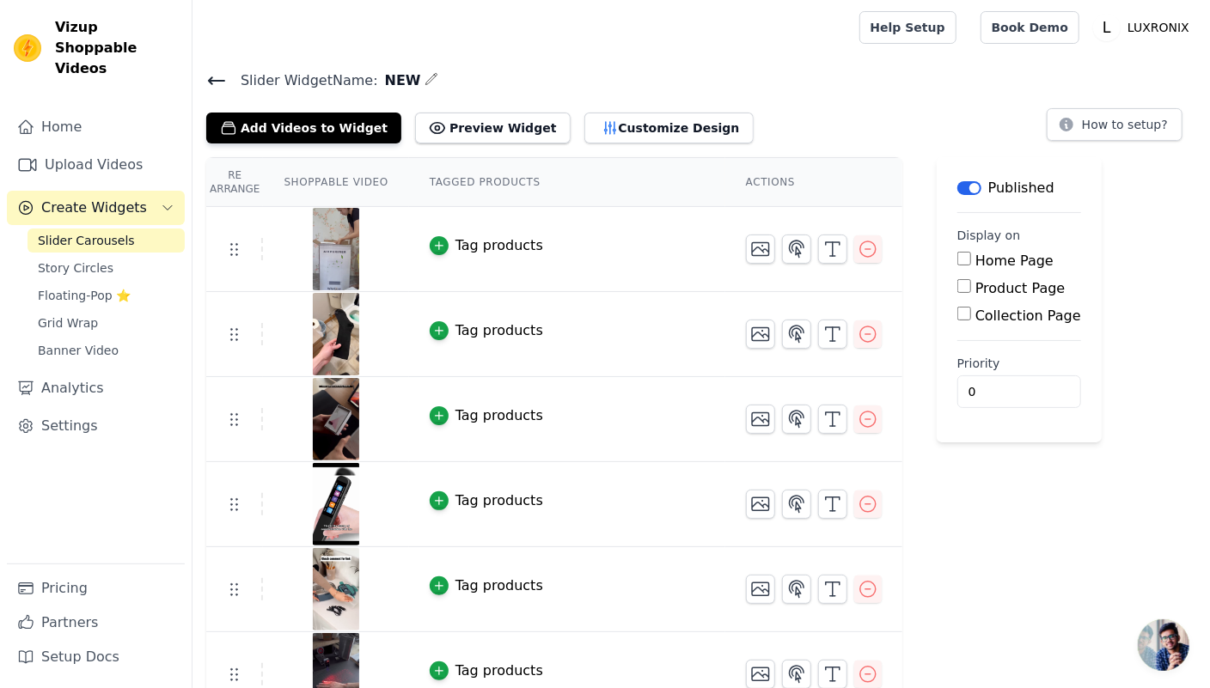
click at [957, 283] on input "Product Page" at bounding box center [964, 286] width 14 height 14
checkbox input "true"
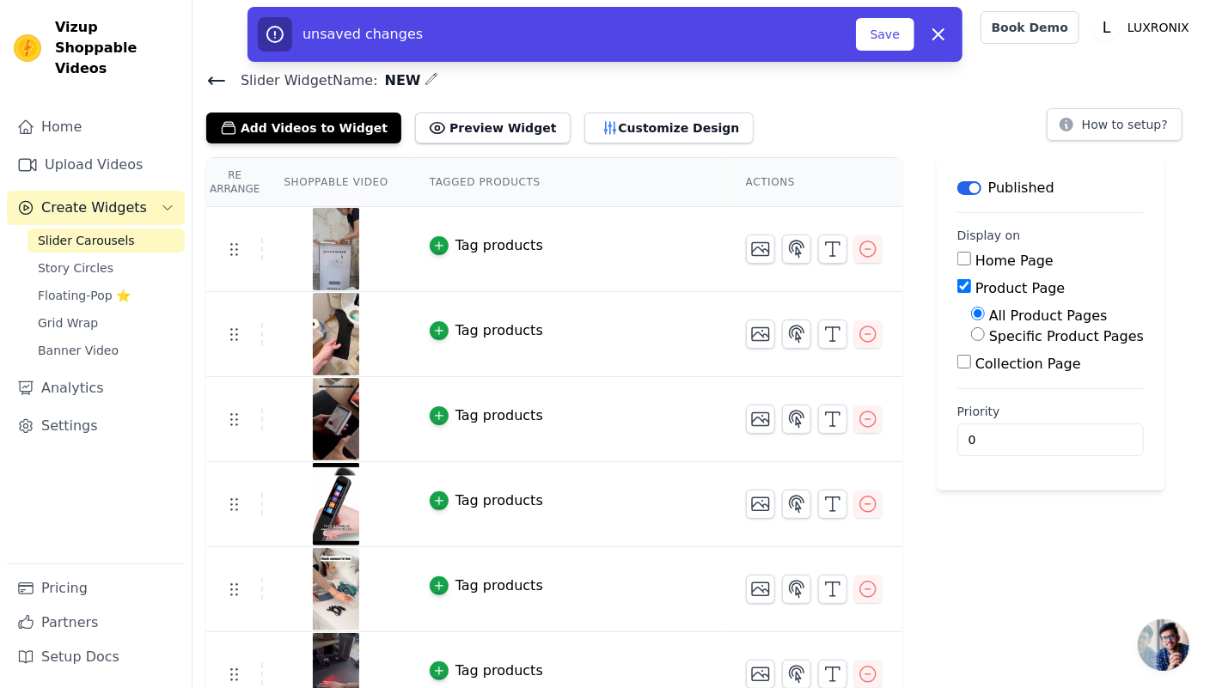
click at [957, 252] on input "Home Page" at bounding box center [964, 259] width 14 height 14
checkbox input "true"
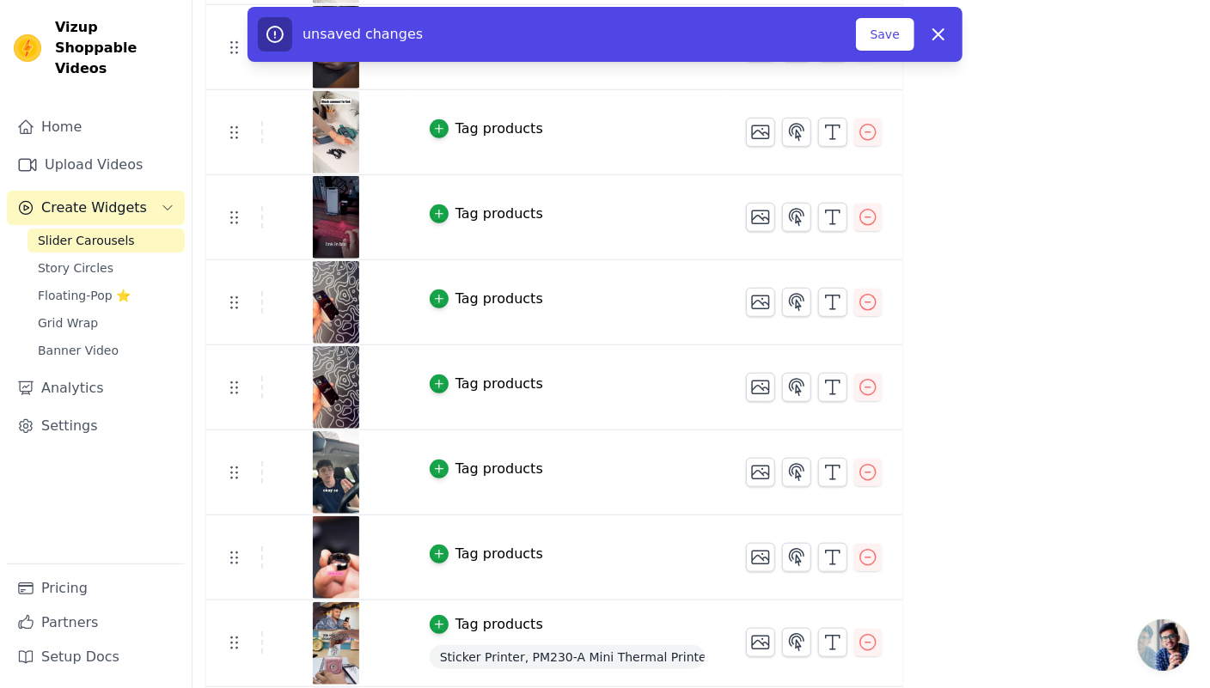
scroll to position [875, 0]
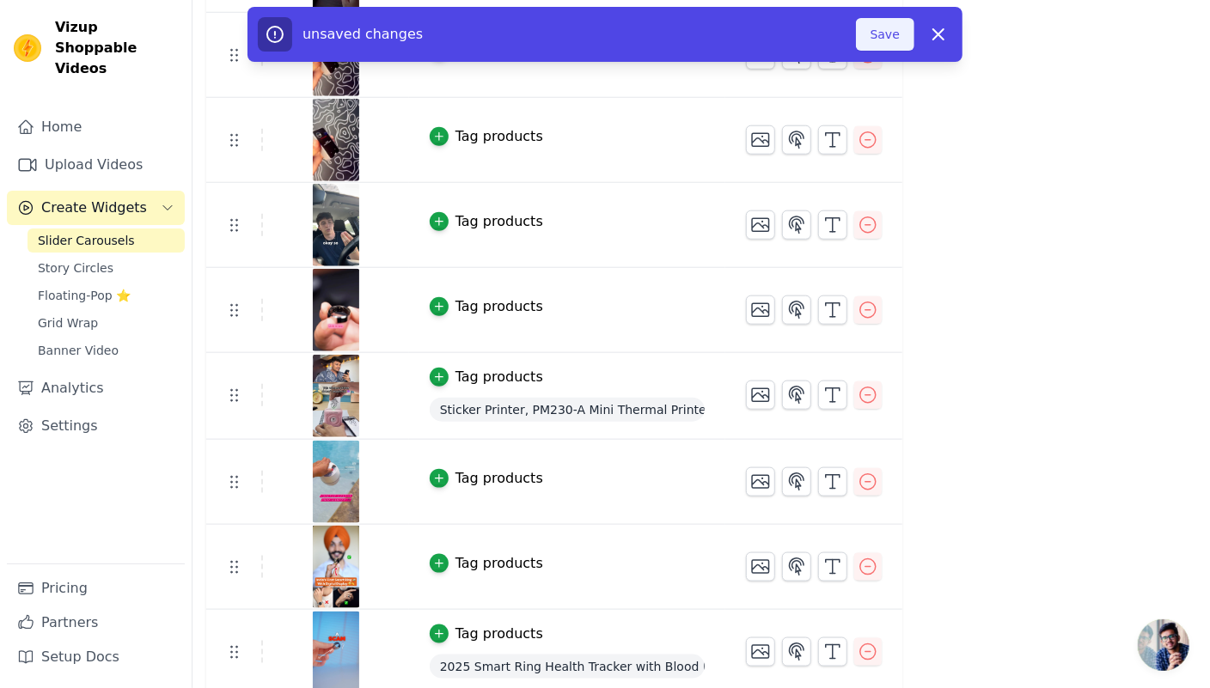
click at [886, 42] on button "Save" at bounding box center [885, 34] width 58 height 33
click at [887, 40] on button "Save" at bounding box center [885, 34] width 58 height 33
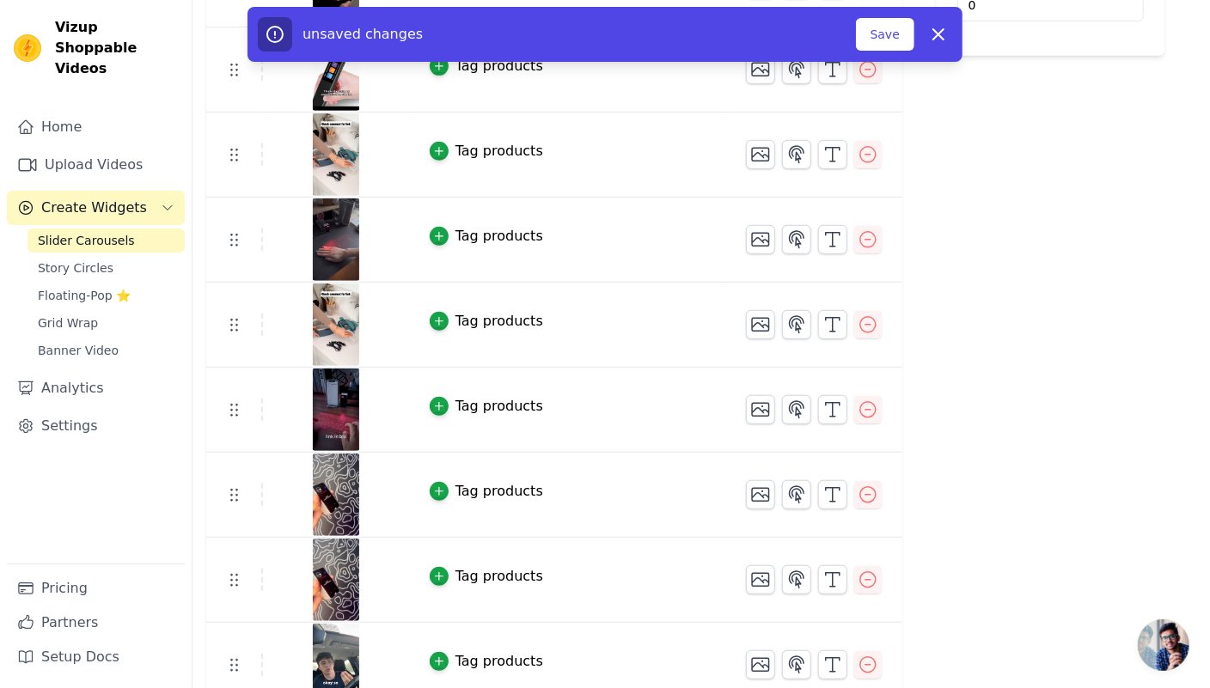
scroll to position [0, 0]
